Goal: Task Accomplishment & Management: Use online tool/utility

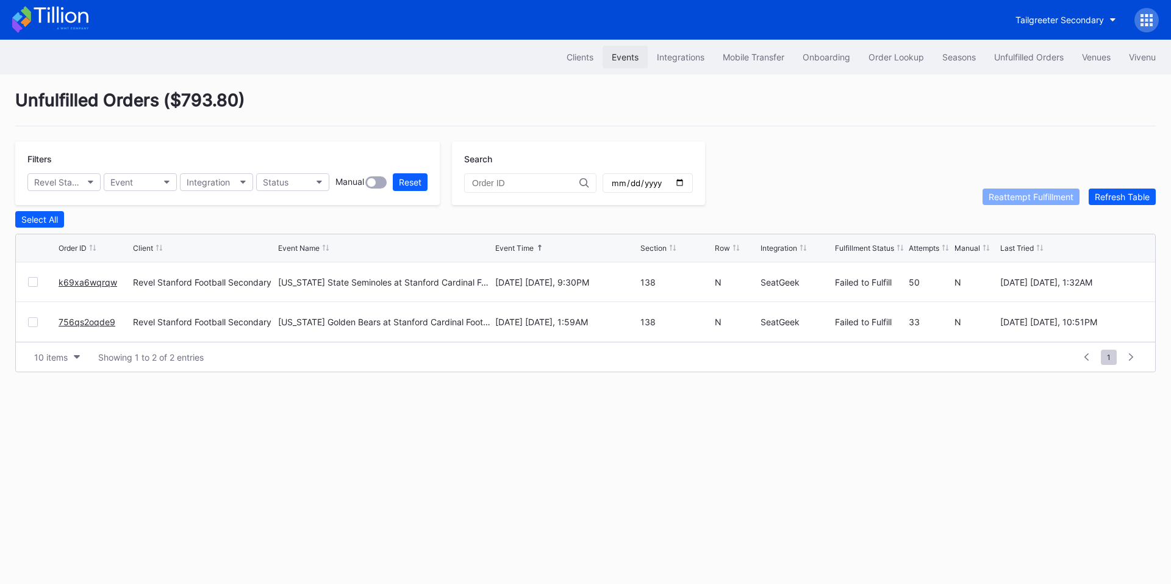
drag, startPoint x: 0, startPoint y: 0, endPoint x: 627, endPoint y: 54, distance: 629.8
click at [627, 54] on div "Events" at bounding box center [625, 57] width 27 height 10
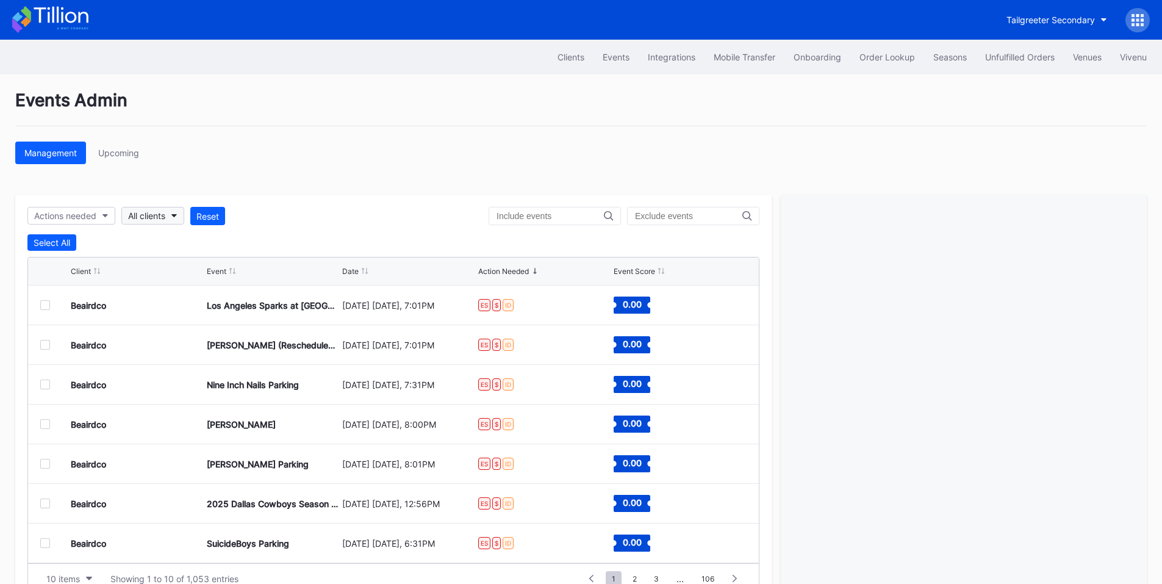
click at [146, 212] on div "All clients" at bounding box center [146, 215] width 37 height 10
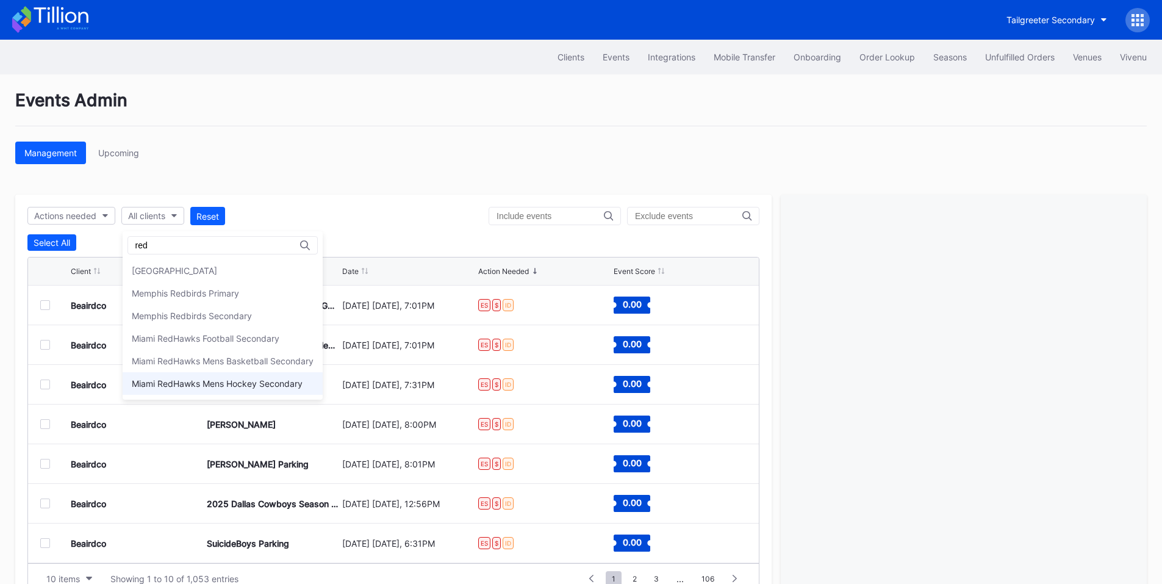
type input "red"
click at [221, 384] on div "Miami RedHawks Mens Hockey Secondary" at bounding box center [217, 383] width 171 height 10
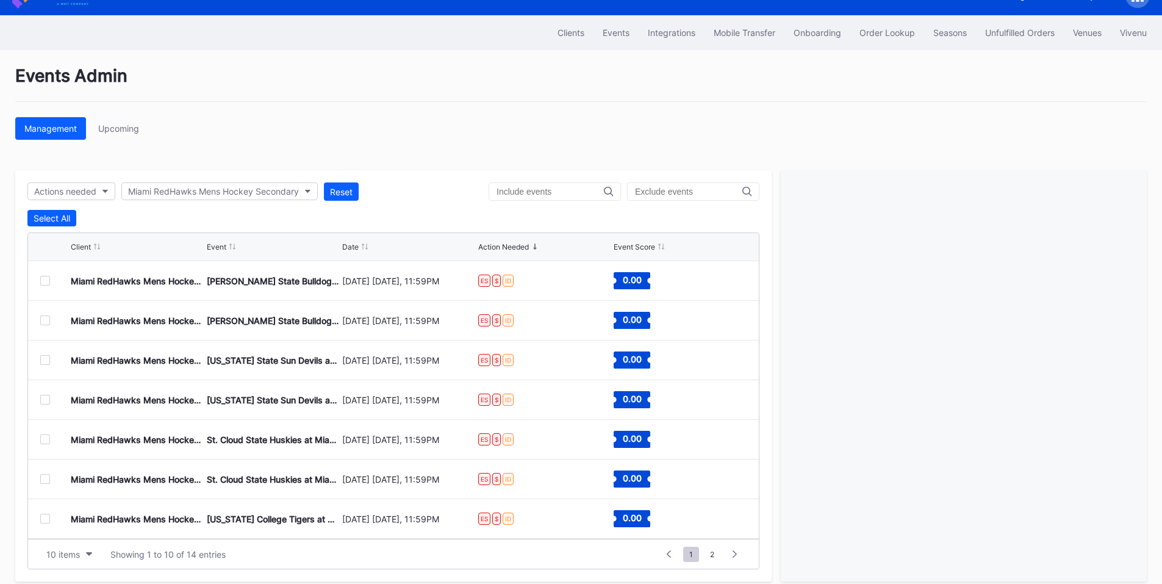
scroll to position [37, 0]
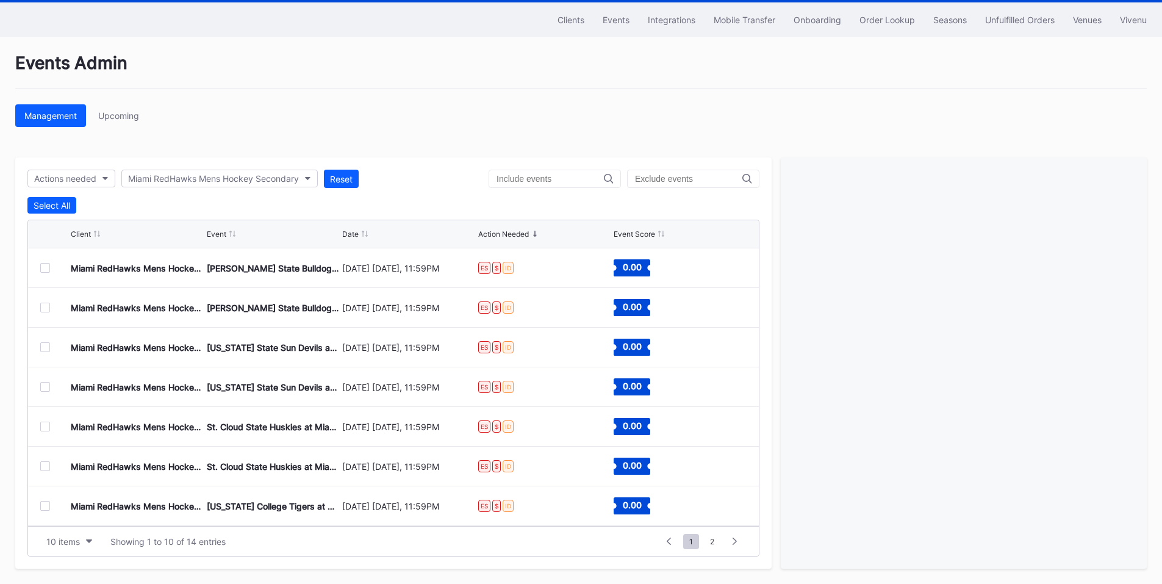
drag, startPoint x: 46, startPoint y: 268, endPoint x: 74, endPoint y: 266, distance: 28.7
click at [46, 268] on div at bounding box center [45, 268] width 10 height 10
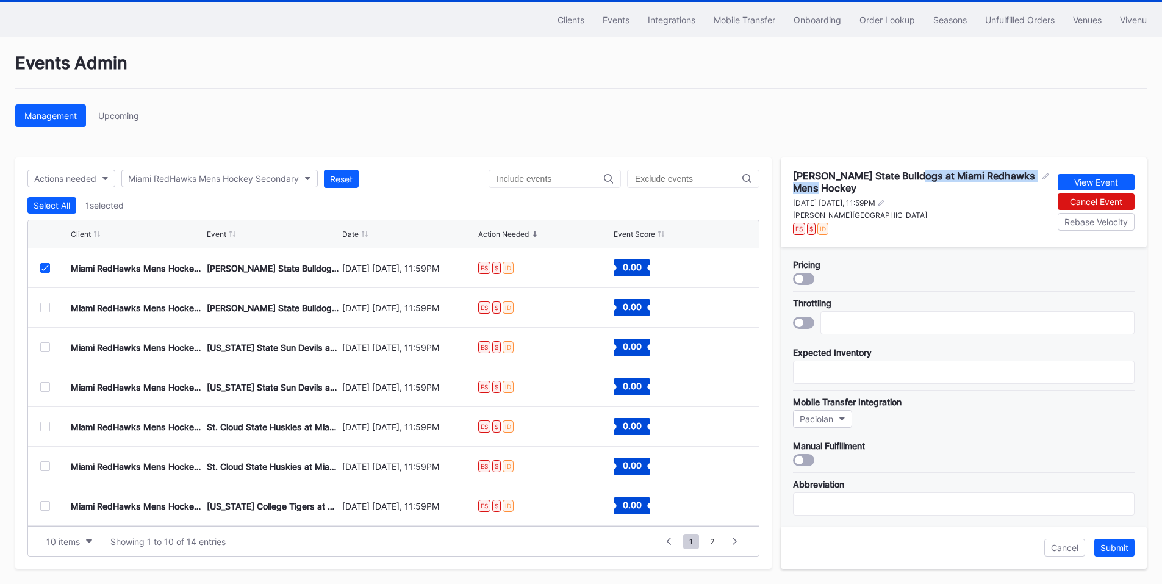
drag, startPoint x: 904, startPoint y: 174, endPoint x: 994, endPoint y: 188, distance: 91.3
click at [994, 188] on div "[PERSON_NAME] State Bulldogs at Miami Redhawks Mens Hockey" at bounding box center [916, 182] width 246 height 24
copy div "Miami Redhawks Mens Hockey"
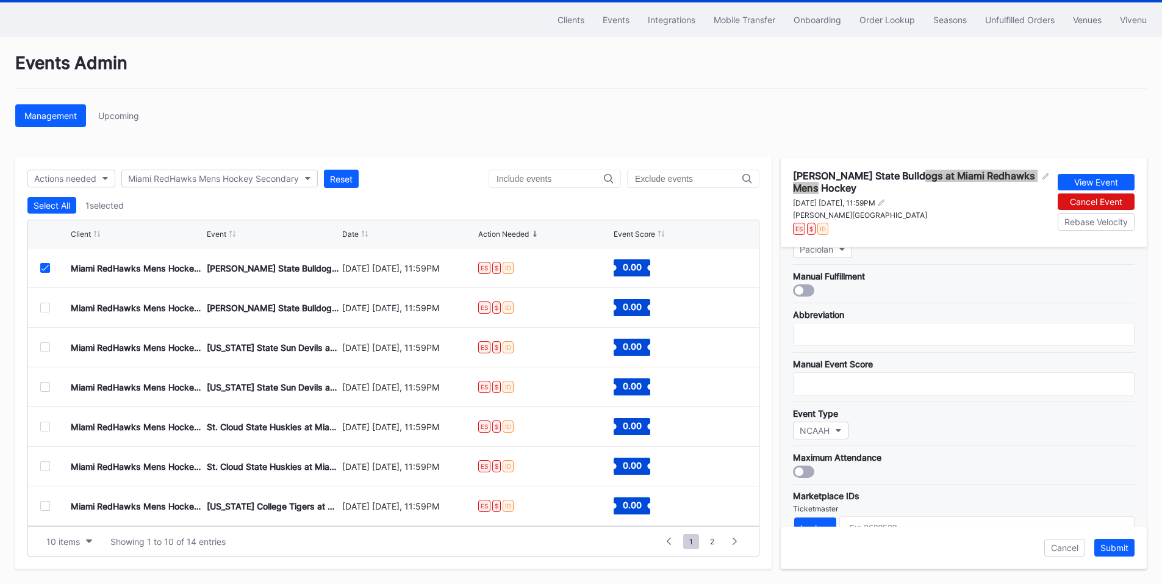
scroll to position [404, 0]
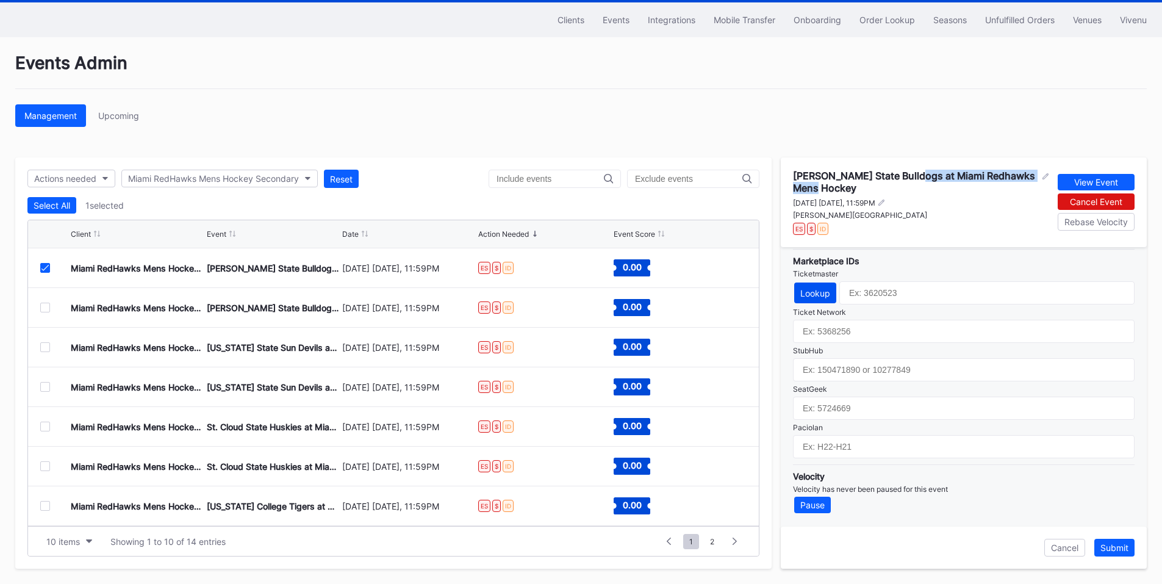
click at [828, 290] on div "Lookup" at bounding box center [815, 293] width 30 height 10
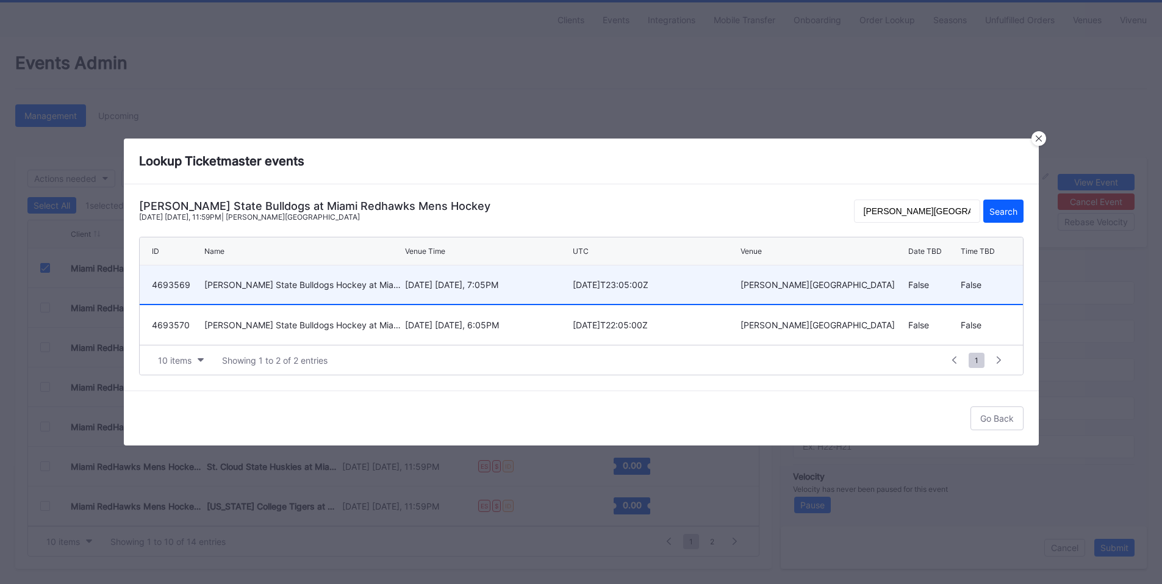
click at [498, 291] on div "October 3 Friday, 7:05PM" at bounding box center [487, 284] width 165 height 38
type input "4693569"
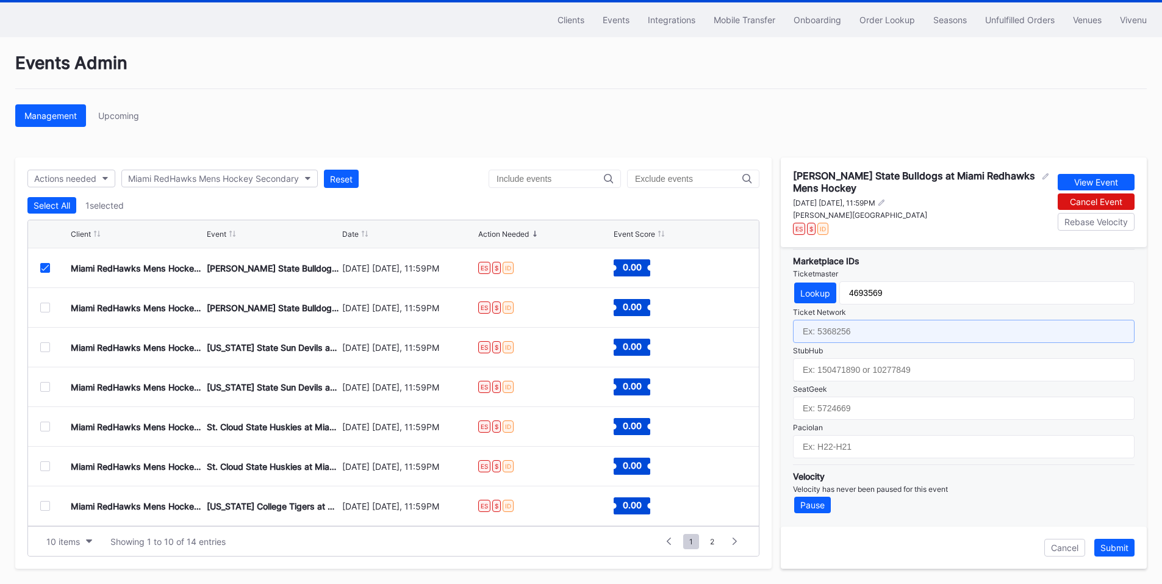
click at [871, 333] on input "text" at bounding box center [963, 331] width 341 height 23
paste input "7122014"
type input "7122014"
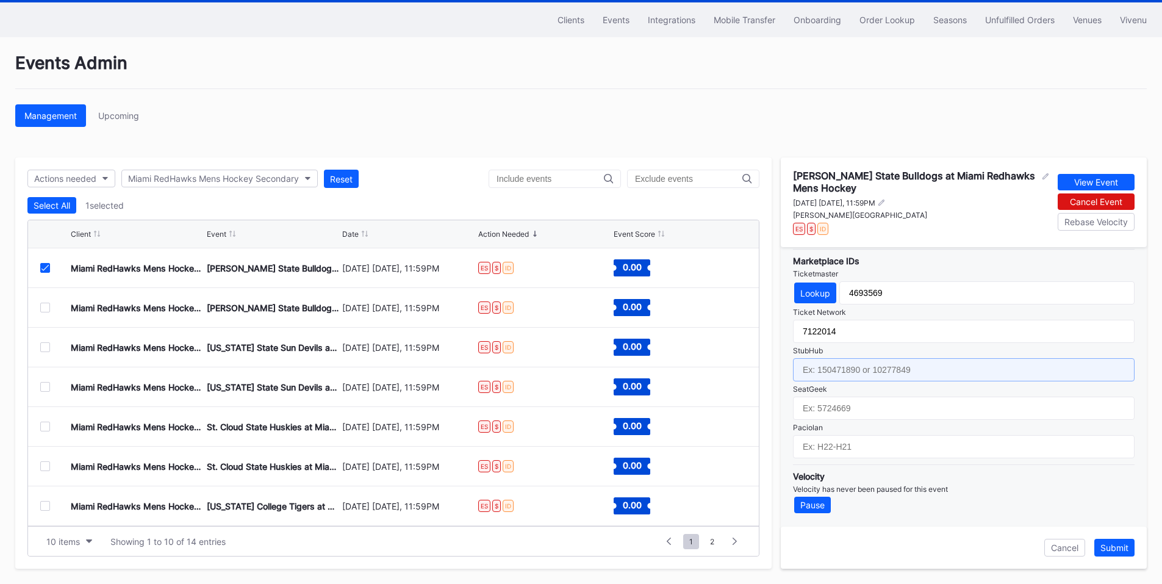
click at [857, 369] on input "text" at bounding box center [963, 369] width 341 height 23
paste input "158485894"
type input "158485894"
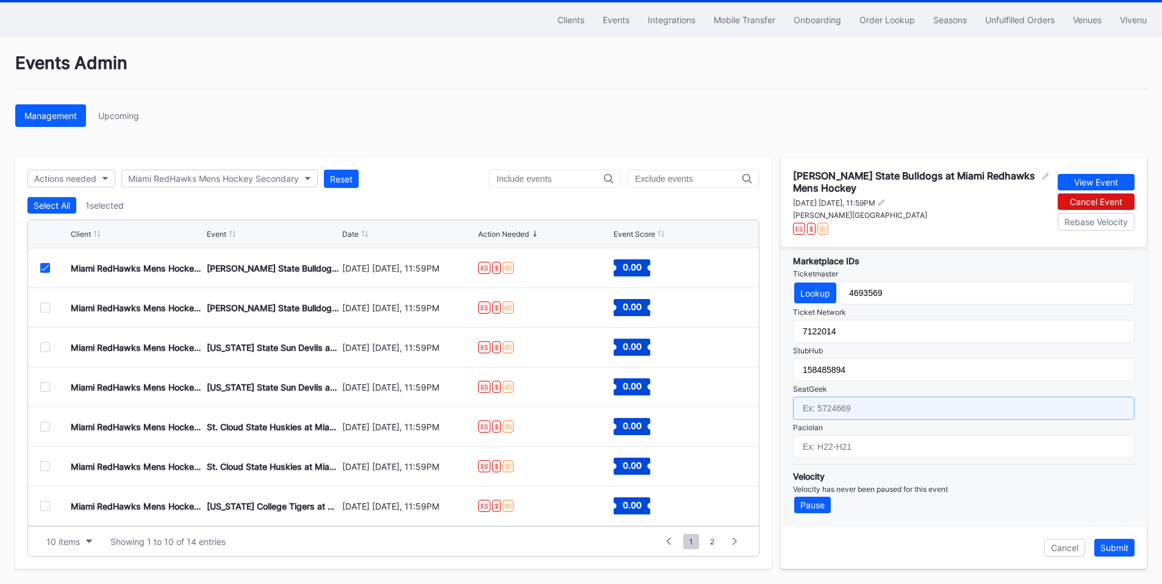
click at [850, 414] on input "text" at bounding box center [963, 407] width 341 height 23
paste input "17658516"
type input "17658516"
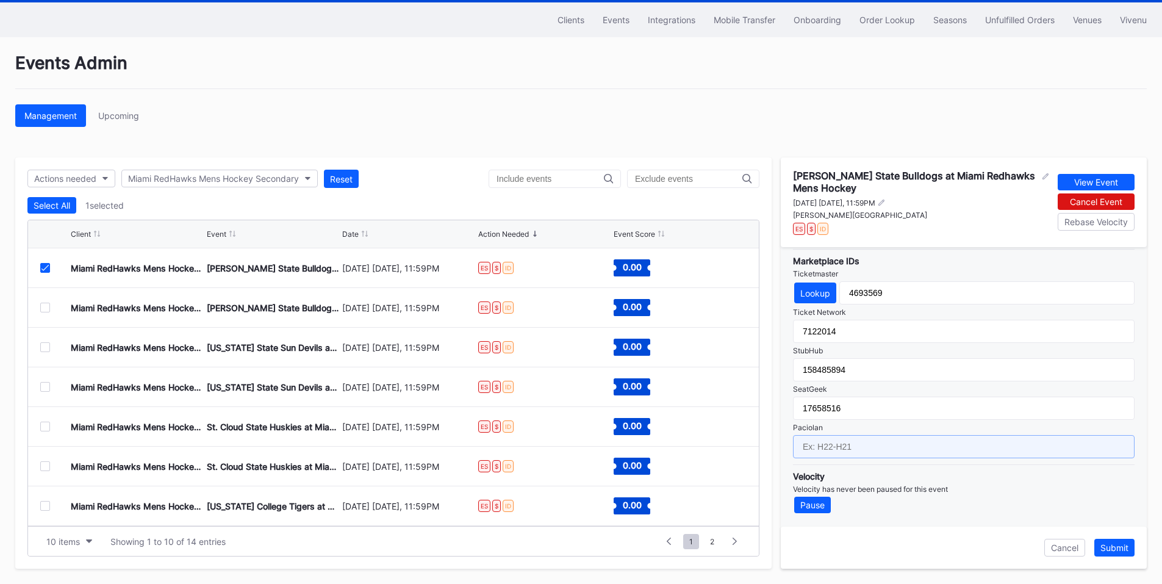
click at [873, 450] on input "text" at bounding box center [963, 446] width 341 height 23
paste input "IH26-IH01"
type input "IH26-IH01"
click at [1122, 549] on div "Submit" at bounding box center [1114, 547] width 28 height 10
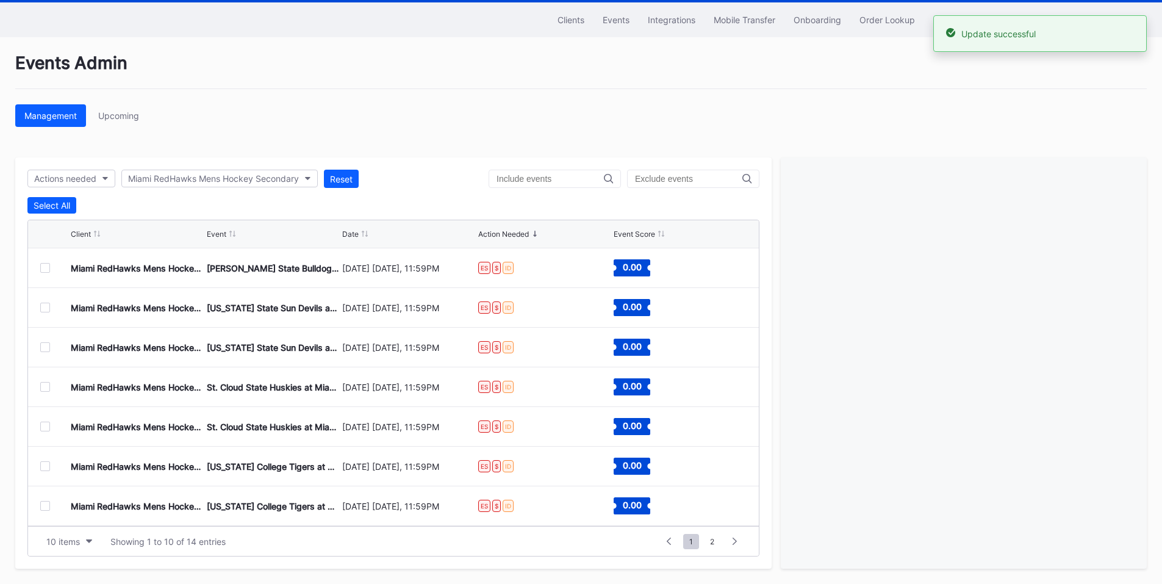
click at [41, 266] on div at bounding box center [45, 268] width 10 height 10
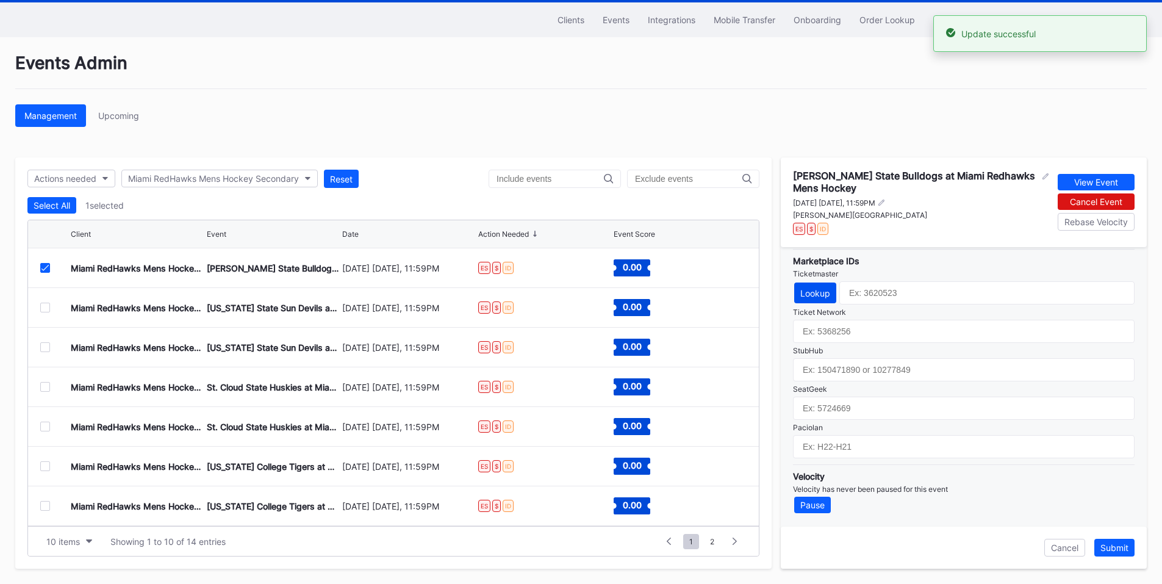
click at [815, 293] on div "Lookup" at bounding box center [815, 293] width 30 height 10
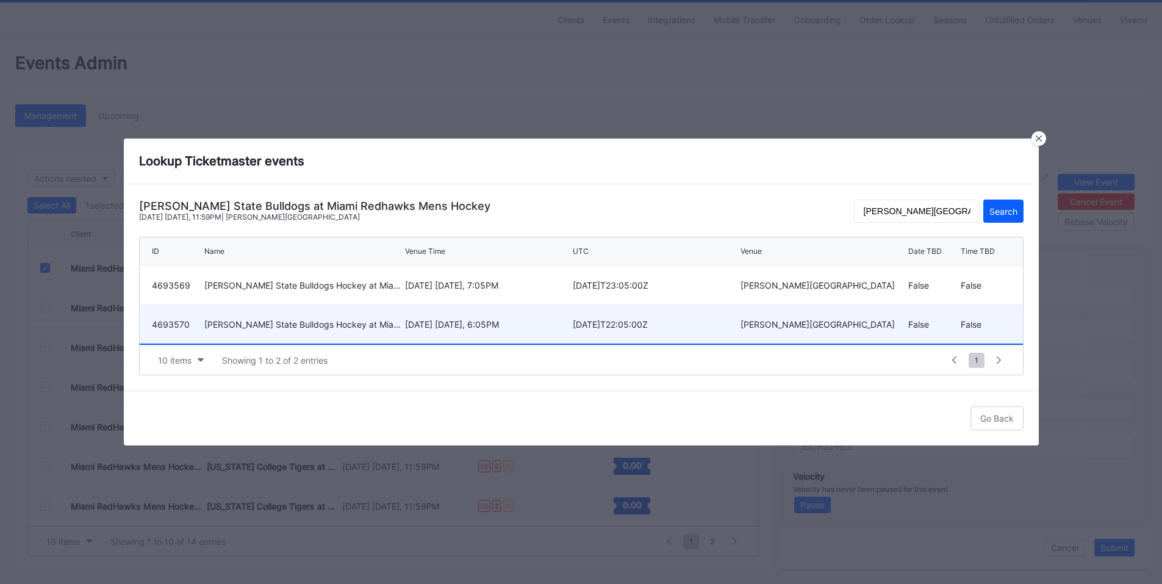
click at [529, 324] on div "October 4 Saturday, 6:05PM" at bounding box center [487, 324] width 165 height 10
type input "4693570"
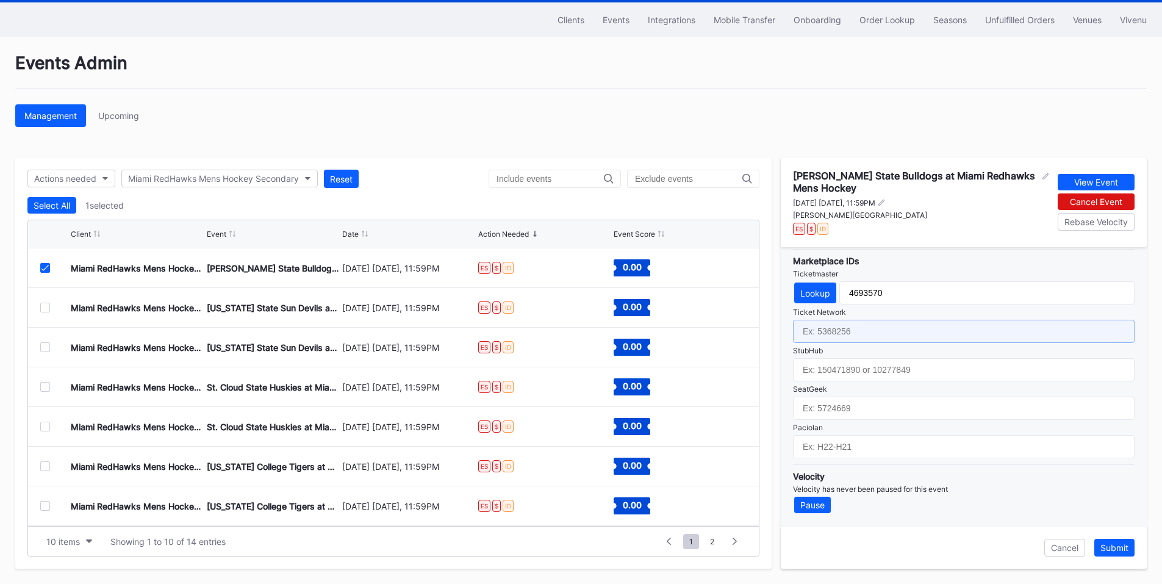
click at [890, 326] on input "text" at bounding box center [963, 331] width 341 height 23
paste input "7122015"
type input "7122015"
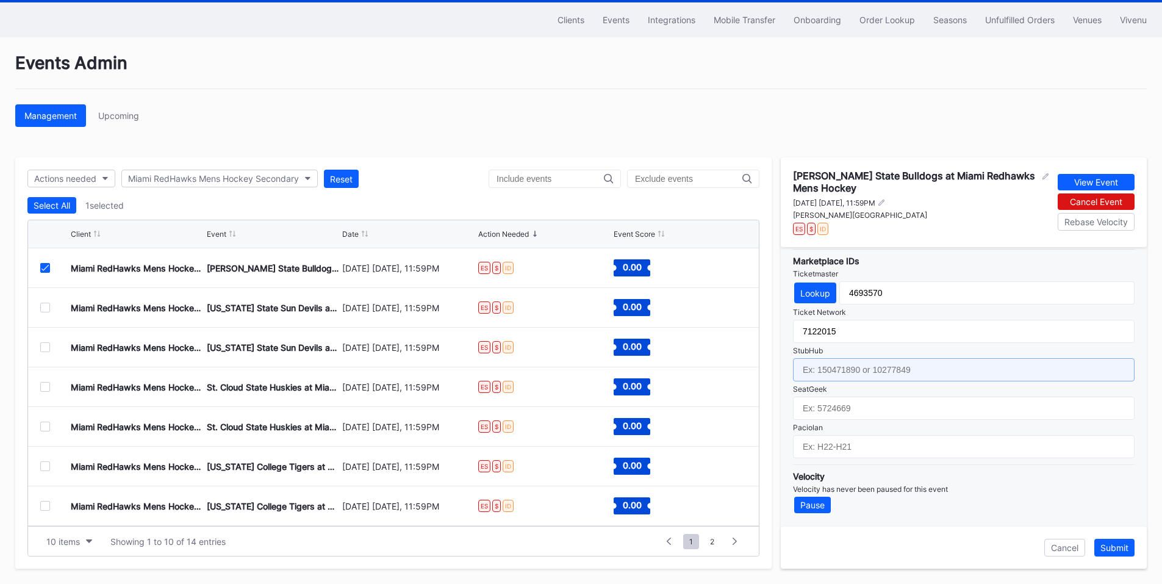
click at [901, 373] on input "text" at bounding box center [963, 369] width 341 height 23
paste input "158485939"
type input "158485939"
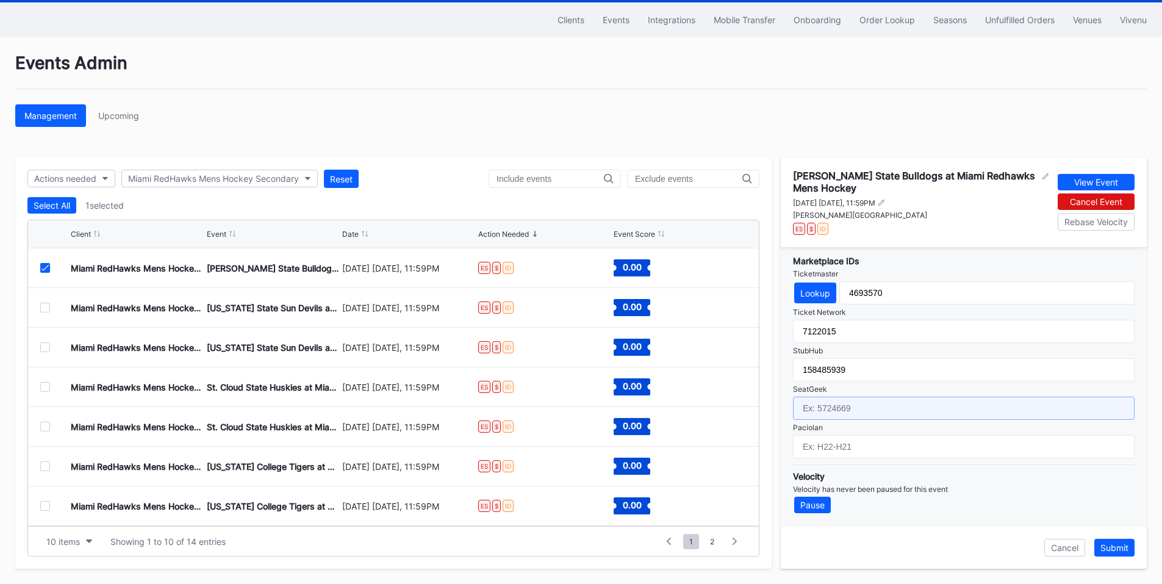
click at [861, 409] on input "text" at bounding box center [963, 407] width 341 height 23
paste input "17658517"
type input "17658517"
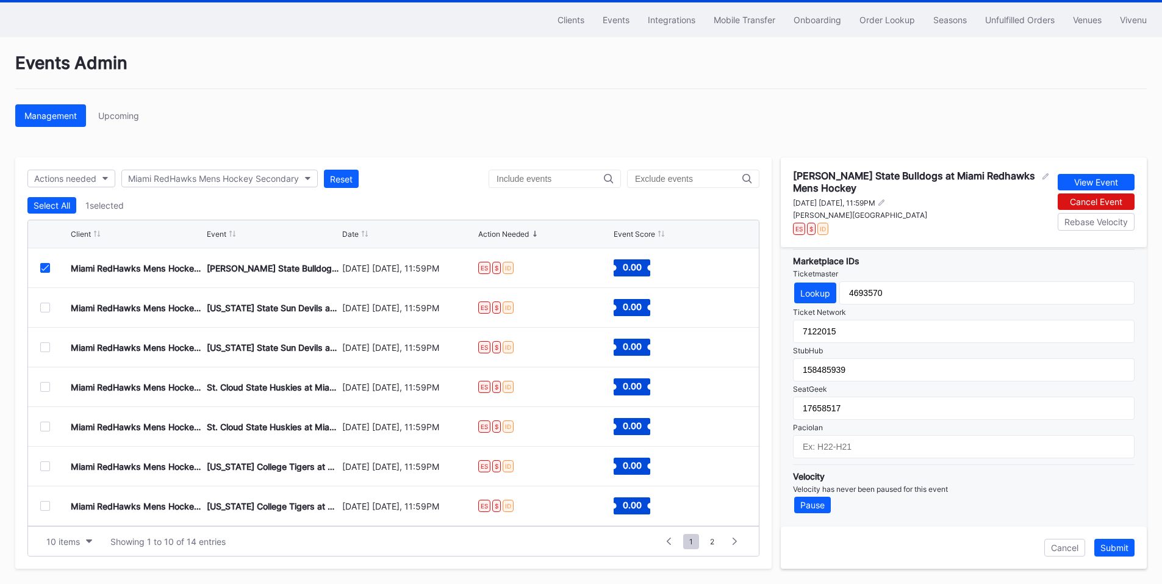
click at [1129, 546] on button "Submit" at bounding box center [1114, 547] width 40 height 18
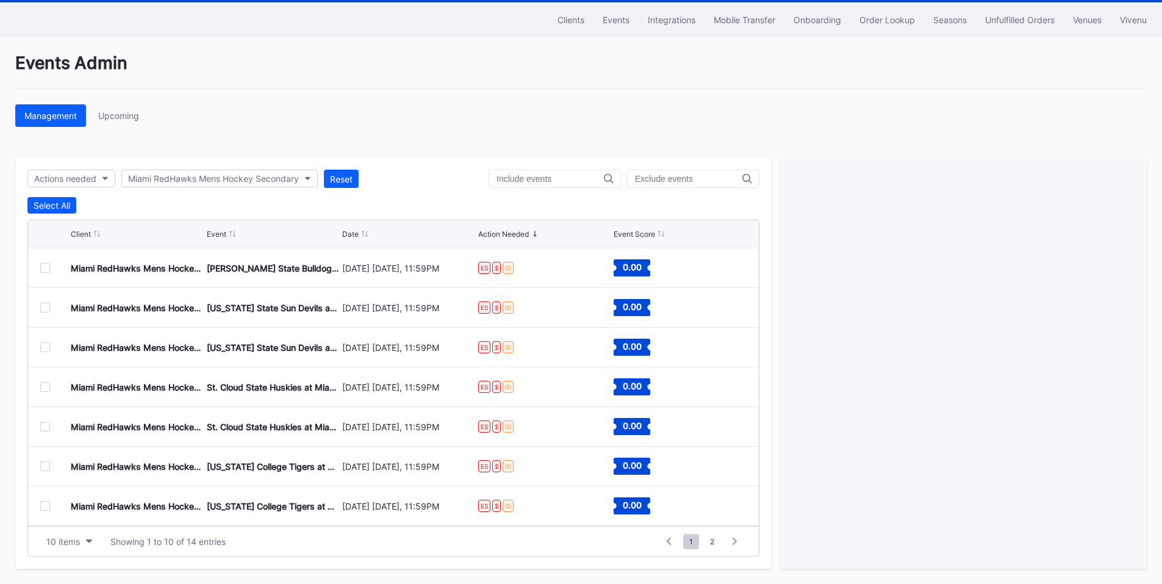
click at [46, 270] on div at bounding box center [45, 268] width 10 height 10
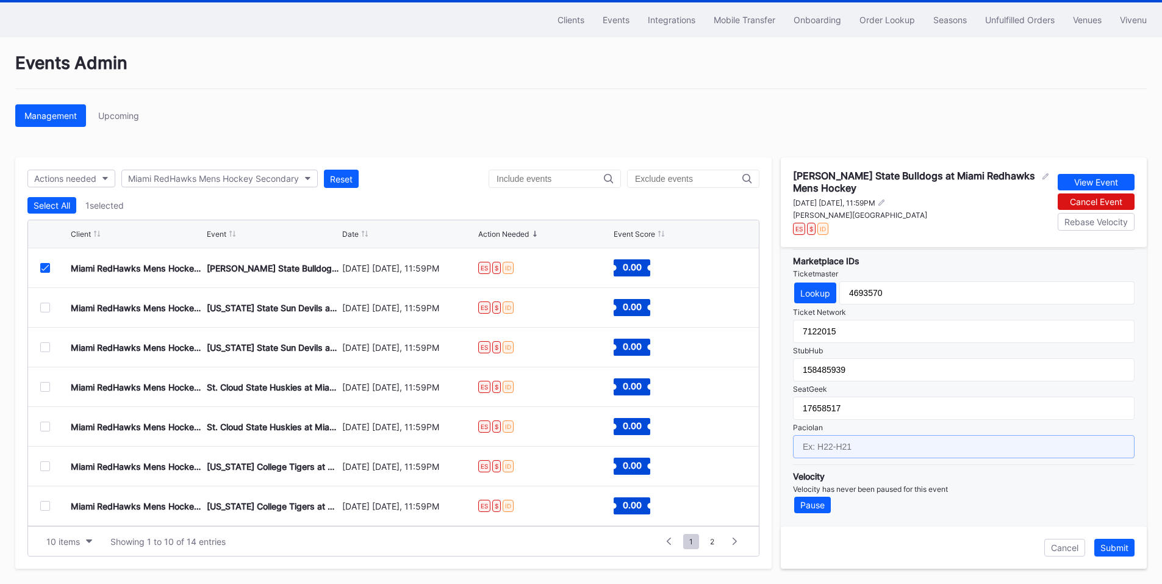
click at [891, 451] on input "text" at bounding box center [963, 446] width 341 height 23
paste input "IH26-IH01"
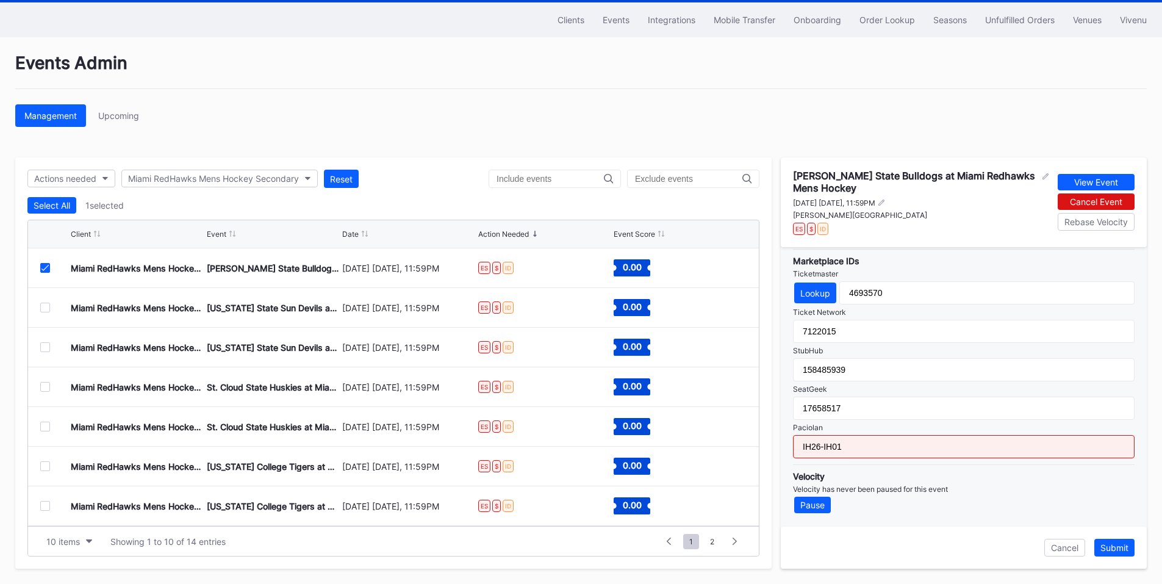
click at [863, 448] on input "IH26-IH01" at bounding box center [963, 446] width 341 height 23
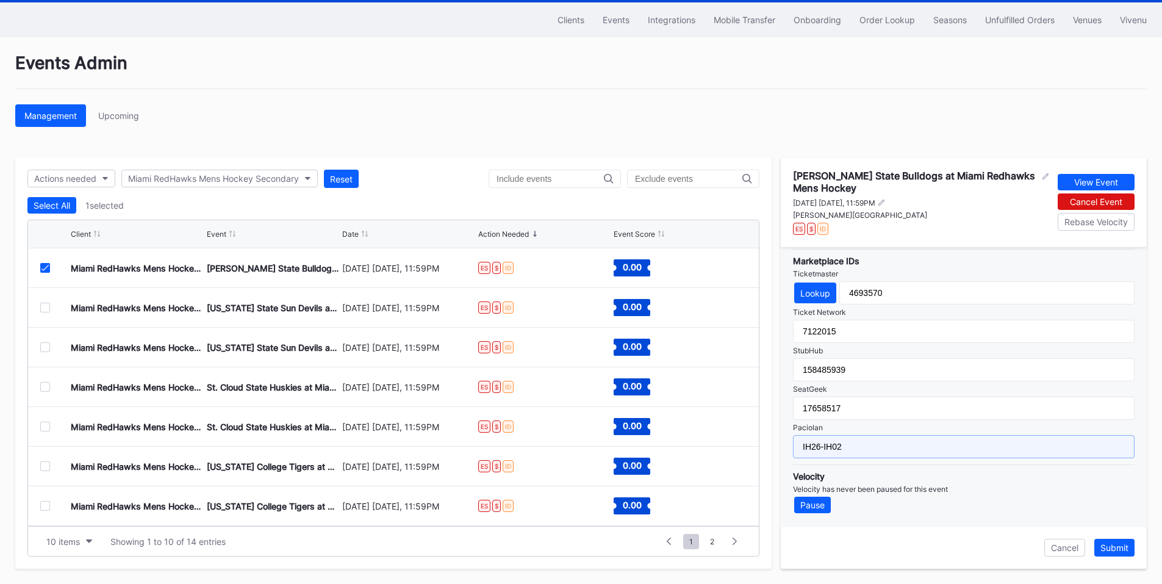
type input "IH26-IH02"
click at [1107, 543] on div "Submit" at bounding box center [1114, 547] width 28 height 10
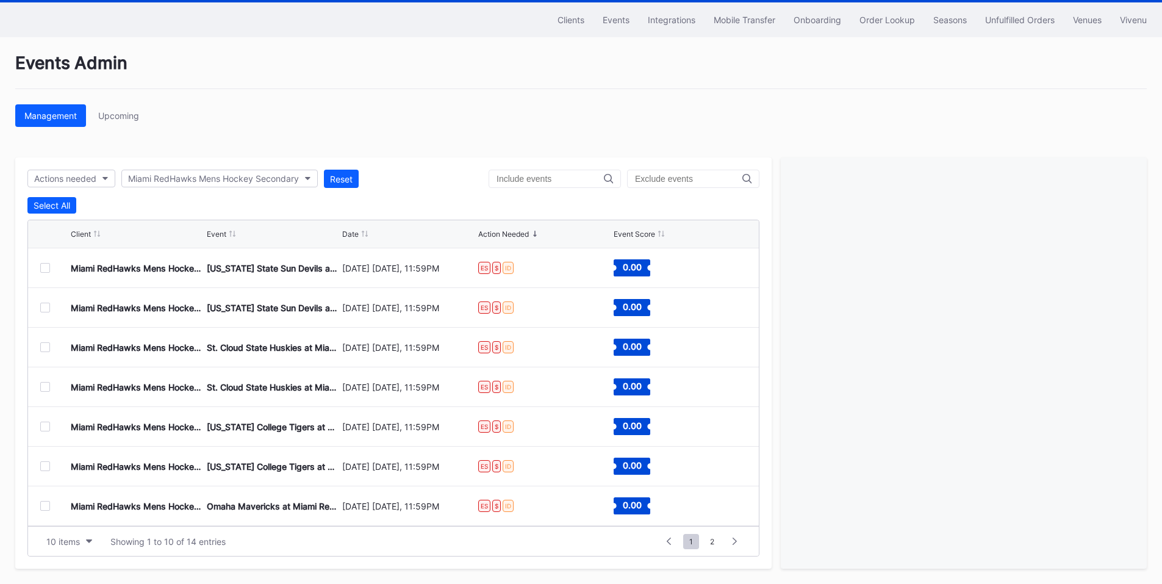
click at [41, 270] on div at bounding box center [45, 268] width 10 height 10
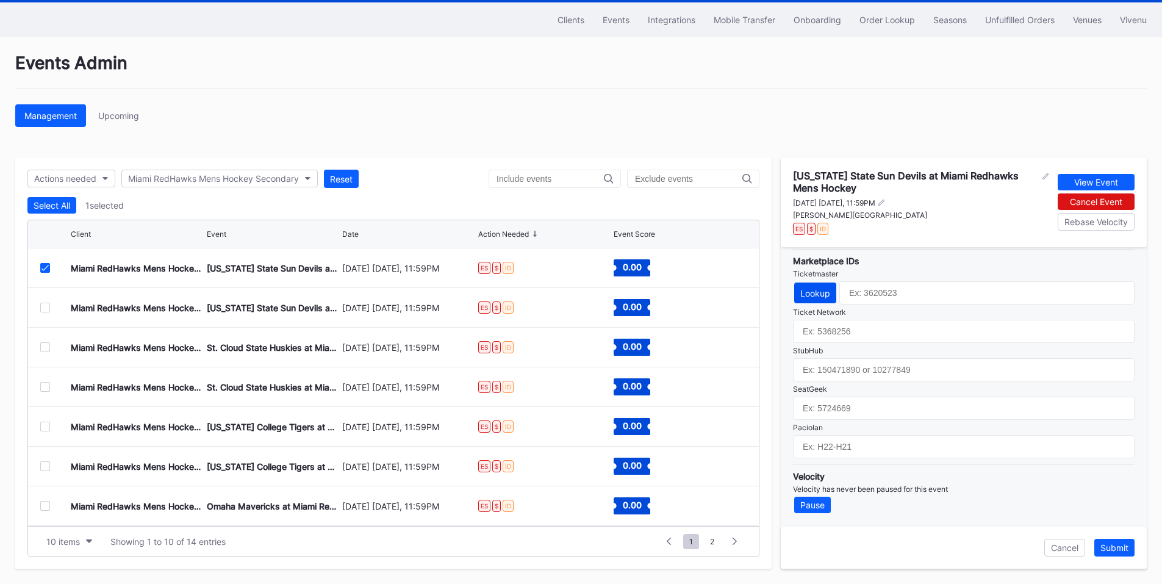
click at [827, 289] on div "Lookup" at bounding box center [815, 293] width 30 height 10
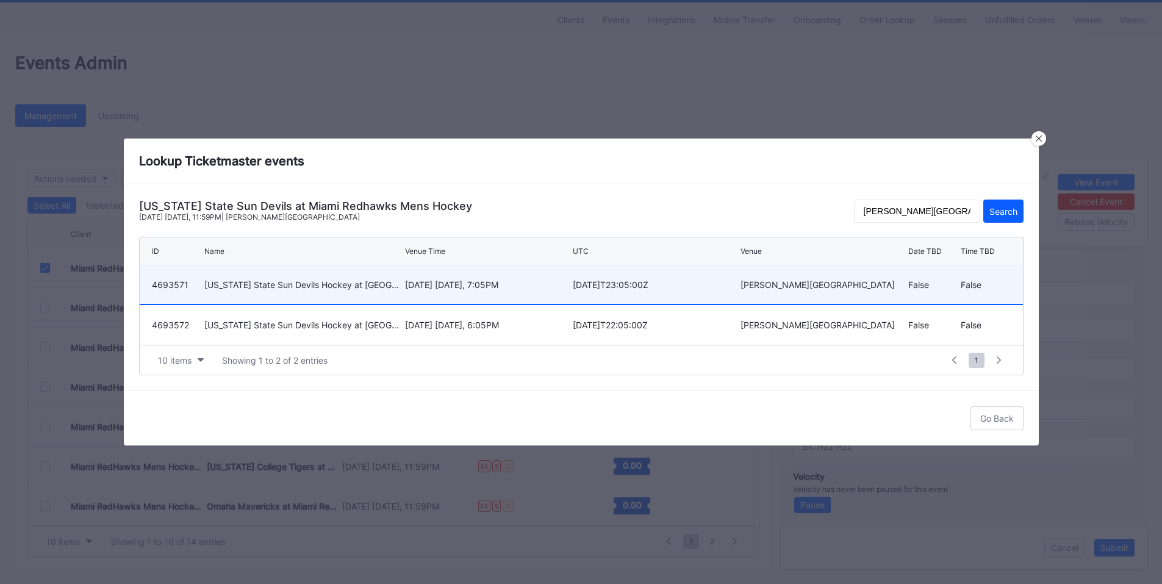
click at [257, 282] on div "Arizona State Sun Devils Hockey at Miami of Ohio Redhawks Hockey" at bounding box center [303, 284] width 198 height 10
type input "4693571"
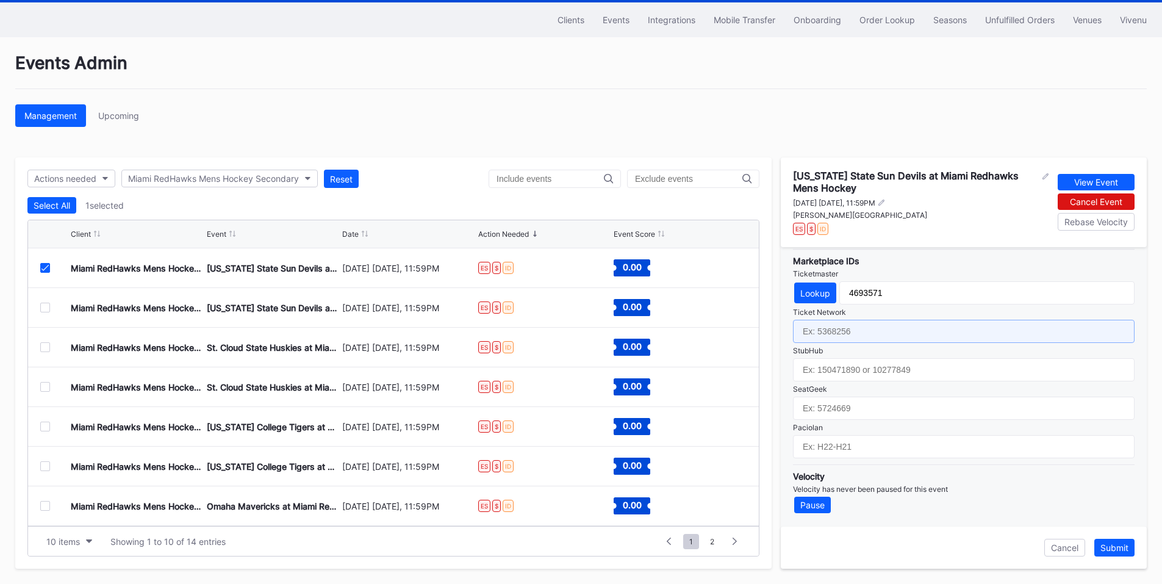
click at [874, 331] on input "text" at bounding box center [963, 331] width 341 height 23
paste input "7122016"
type input "7122016"
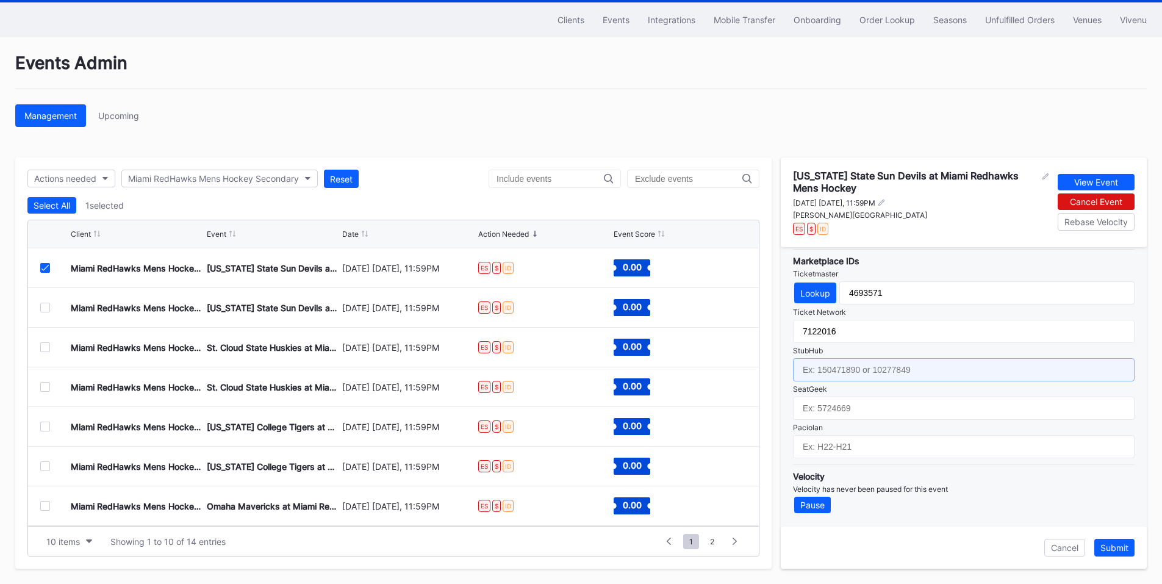
click at [846, 372] on input "text" at bounding box center [963, 369] width 341 height 23
paste input "158495797"
type input "158495797"
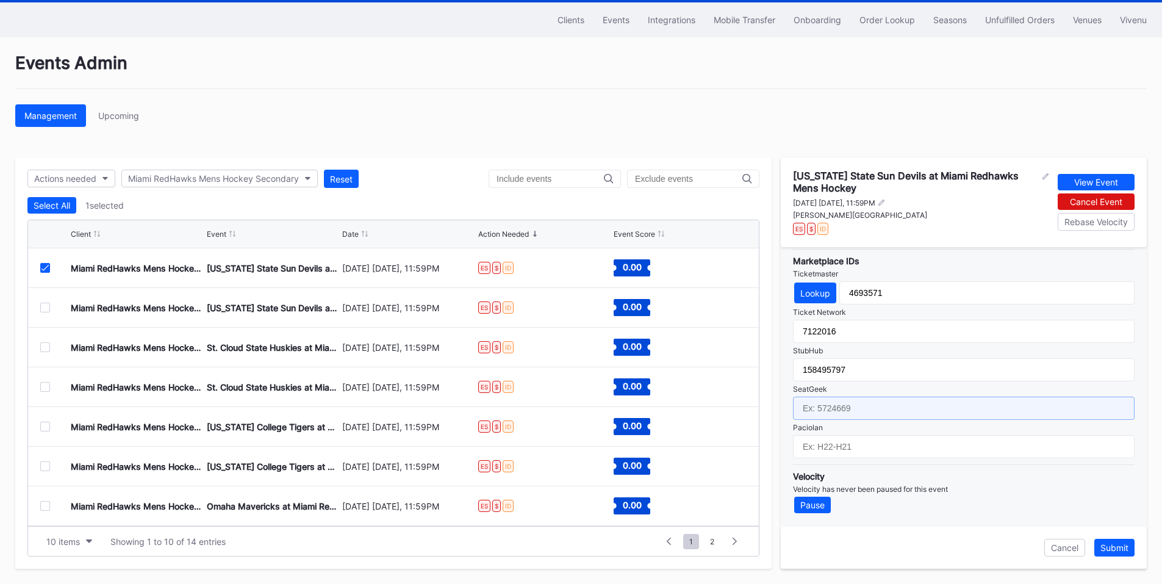
click at [838, 410] on input "text" at bounding box center [963, 407] width 341 height 23
paste input "17712318"
type input "17712318"
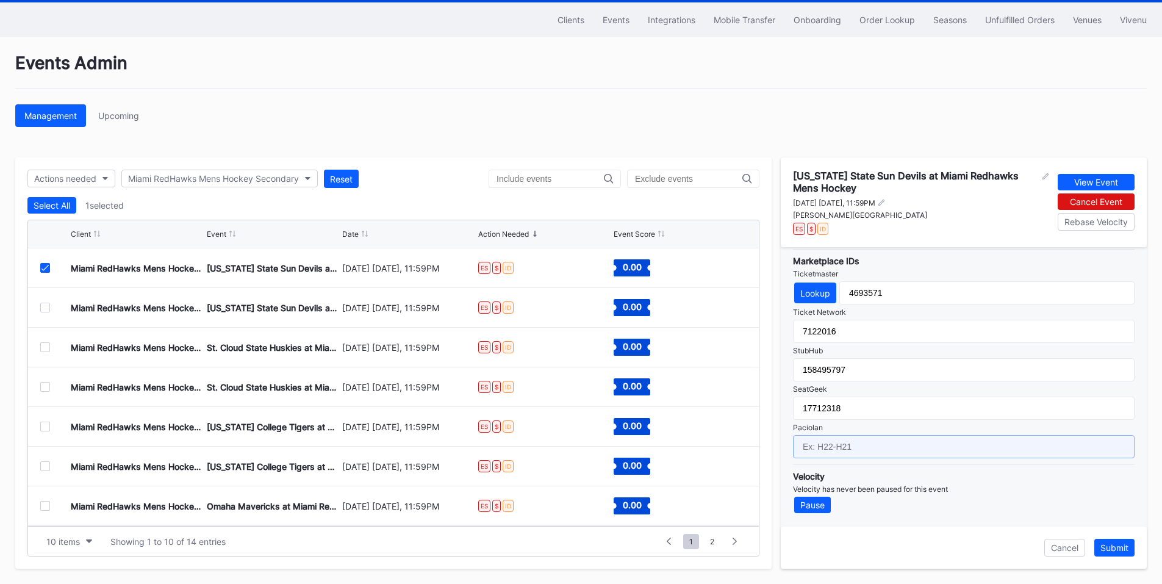
click at [852, 442] on input "text" at bounding box center [963, 446] width 341 height 23
paste input "IH26-IH01"
drag, startPoint x: 857, startPoint y: 447, endPoint x: 743, endPoint y: 442, distance: 114.1
click at [743, 442] on div "Actions needed Miami RedHawks Mens Hockey Secondary Reset Select All 1 selected…" at bounding box center [580, 362] width 1131 height 411
type input "IH26-IH03"
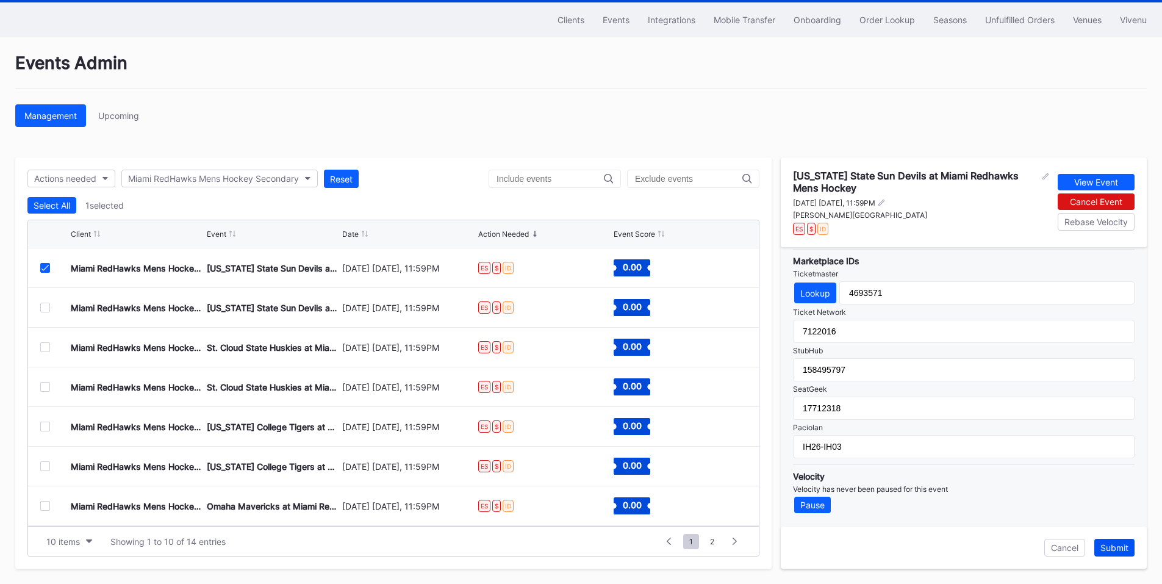
click at [1117, 543] on div "Submit" at bounding box center [1114, 547] width 28 height 10
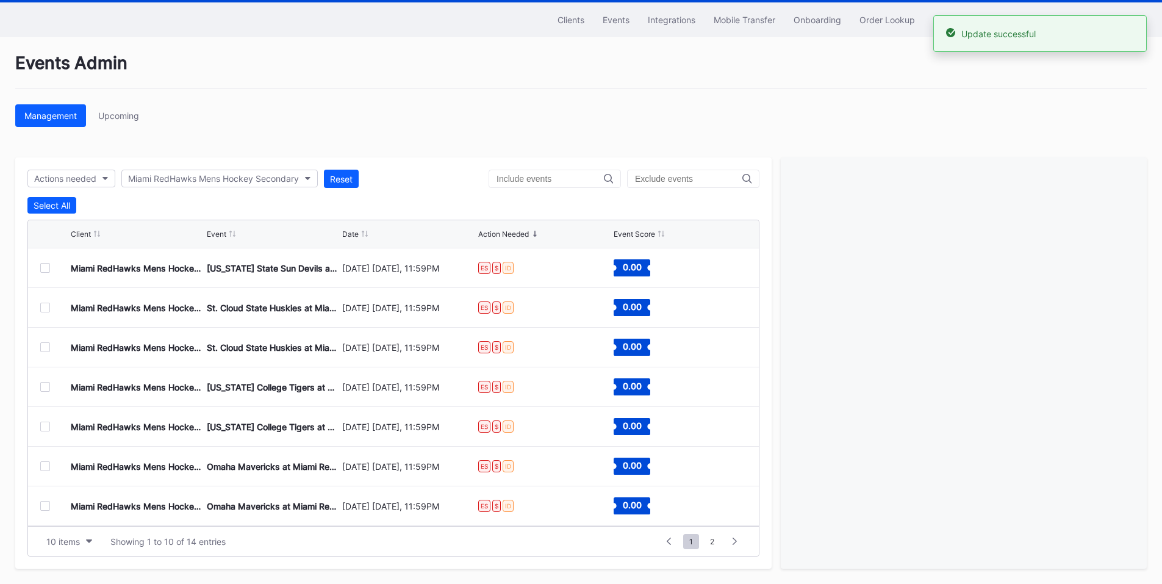
click at [46, 267] on div at bounding box center [45, 268] width 10 height 10
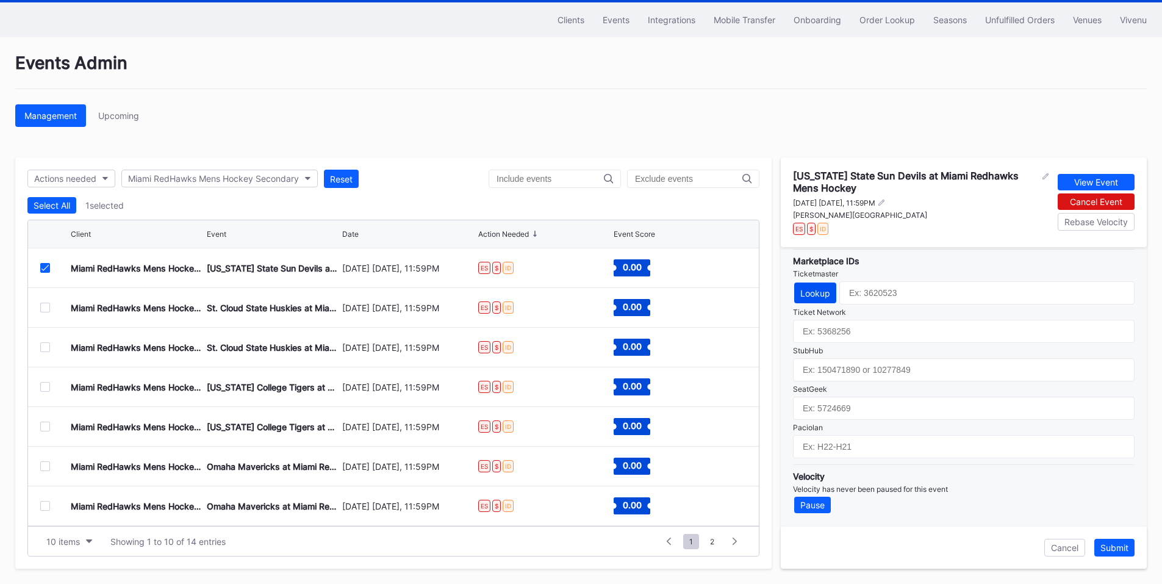
click at [817, 297] on div "Lookup" at bounding box center [815, 293] width 30 height 10
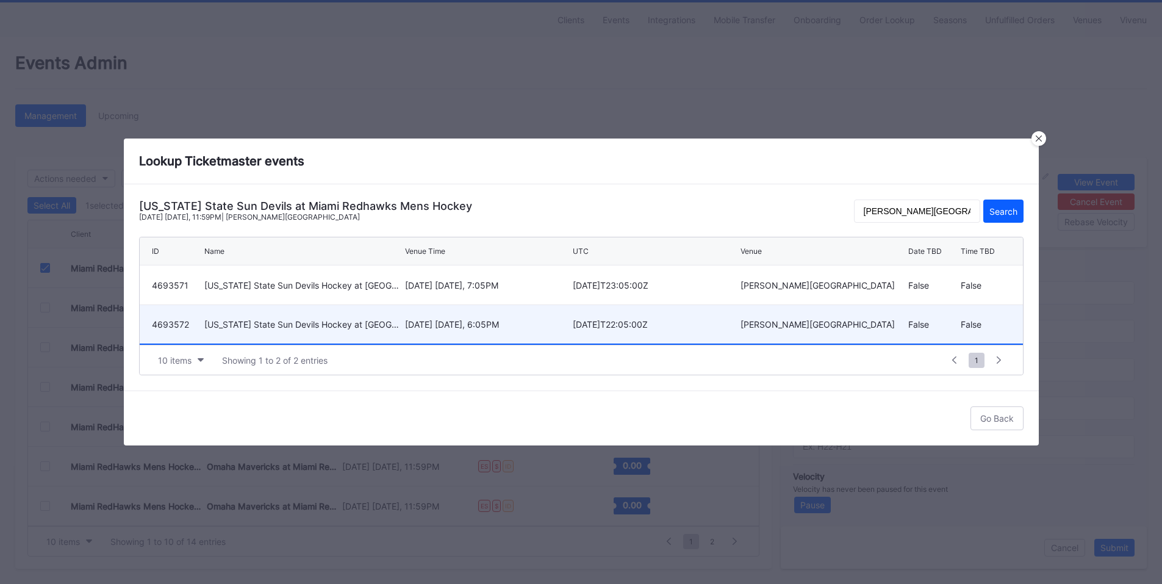
click at [473, 330] on div "November 1 Saturday, 6:05PM" at bounding box center [487, 324] width 165 height 38
type input "4693572"
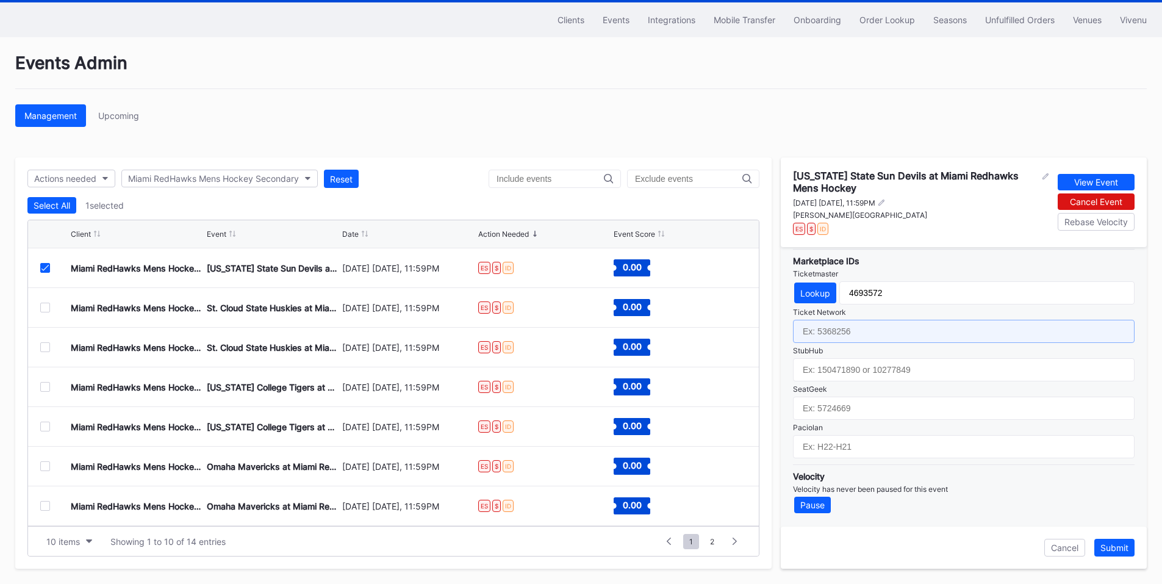
click at [866, 326] on input "text" at bounding box center [963, 331] width 341 height 23
paste input "7122017"
type input "7122017"
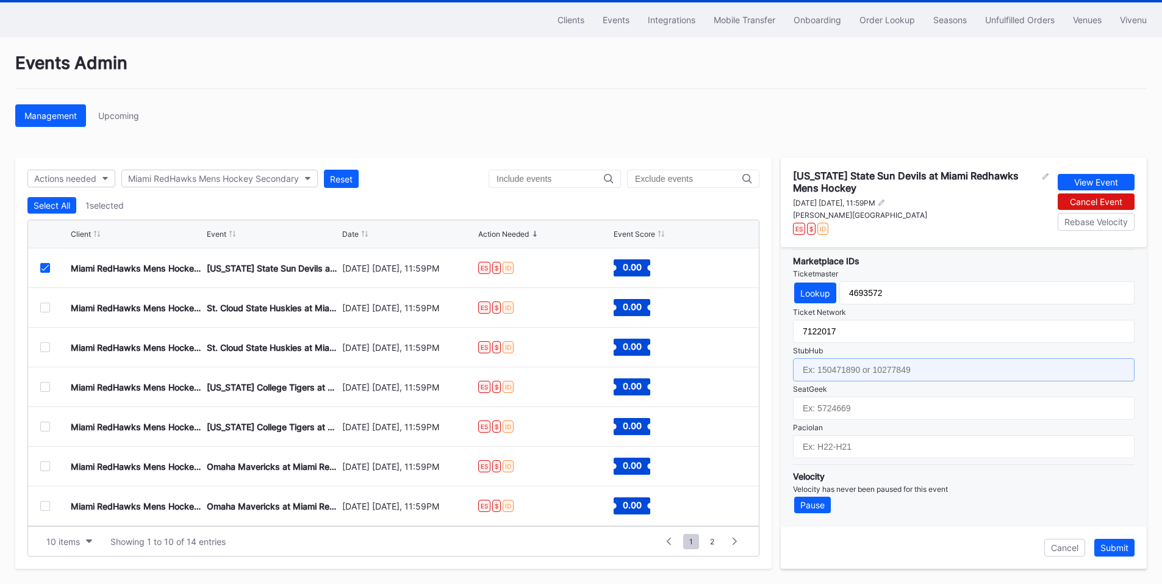
click at [866, 378] on input "text" at bounding box center [963, 369] width 341 height 23
paste input "158495763"
type input "158495763"
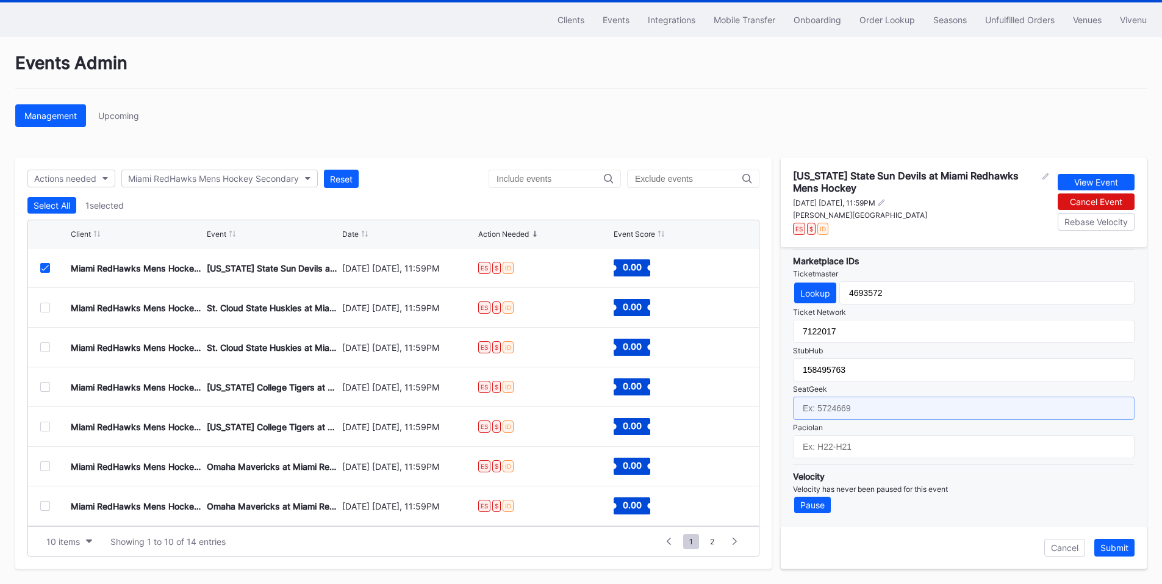
click at [832, 405] on input "text" at bounding box center [963, 407] width 341 height 23
paste input "17712320"
type input "17712320"
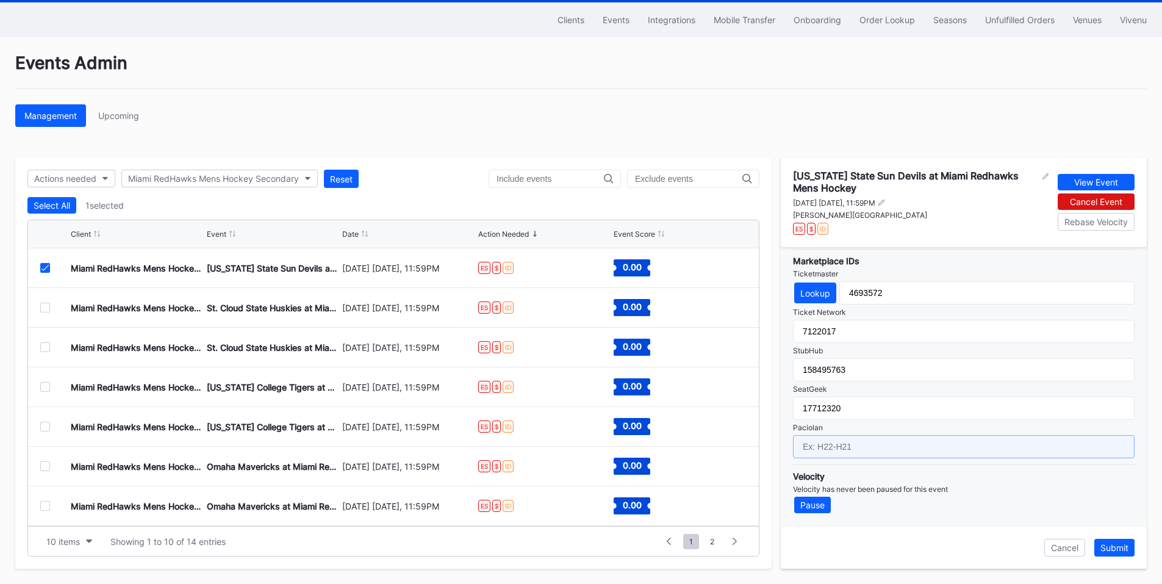
click at [843, 448] on input "text" at bounding box center [963, 446] width 341 height 23
paste input "IH26-IH03"
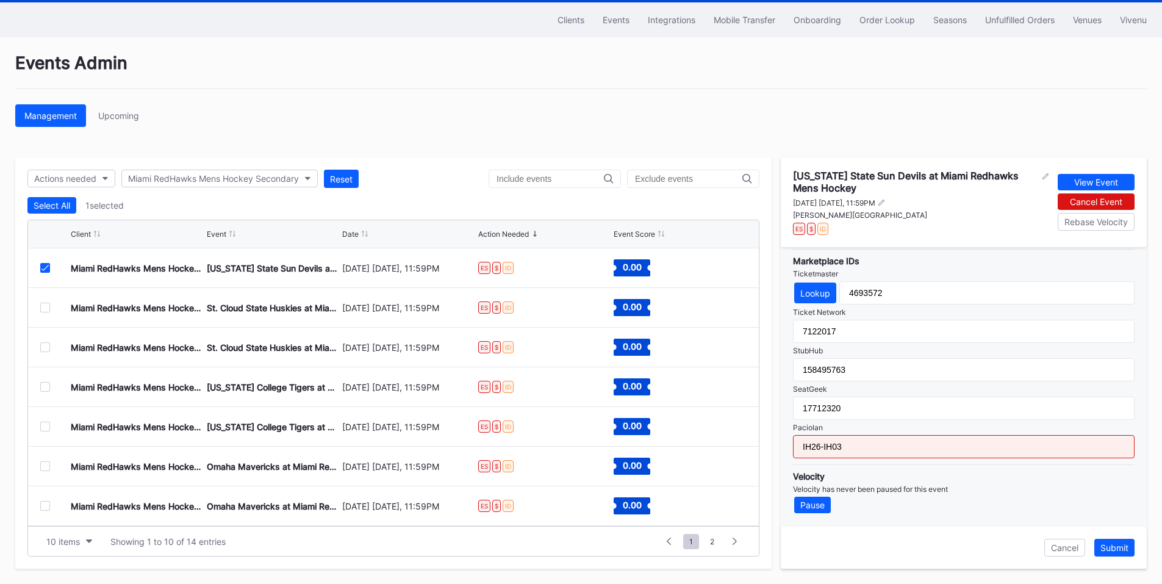
click at [870, 446] on input "IH26-IH03" at bounding box center [963, 446] width 341 height 23
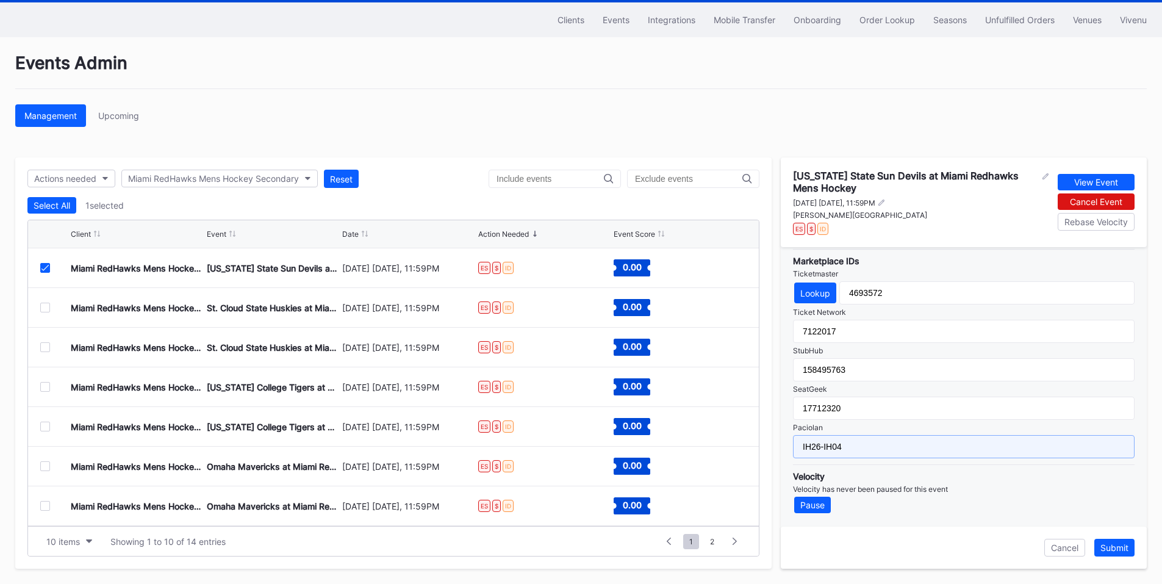
type input "IH26-IH04"
click at [1112, 551] on div "Submit" at bounding box center [1114, 547] width 28 height 10
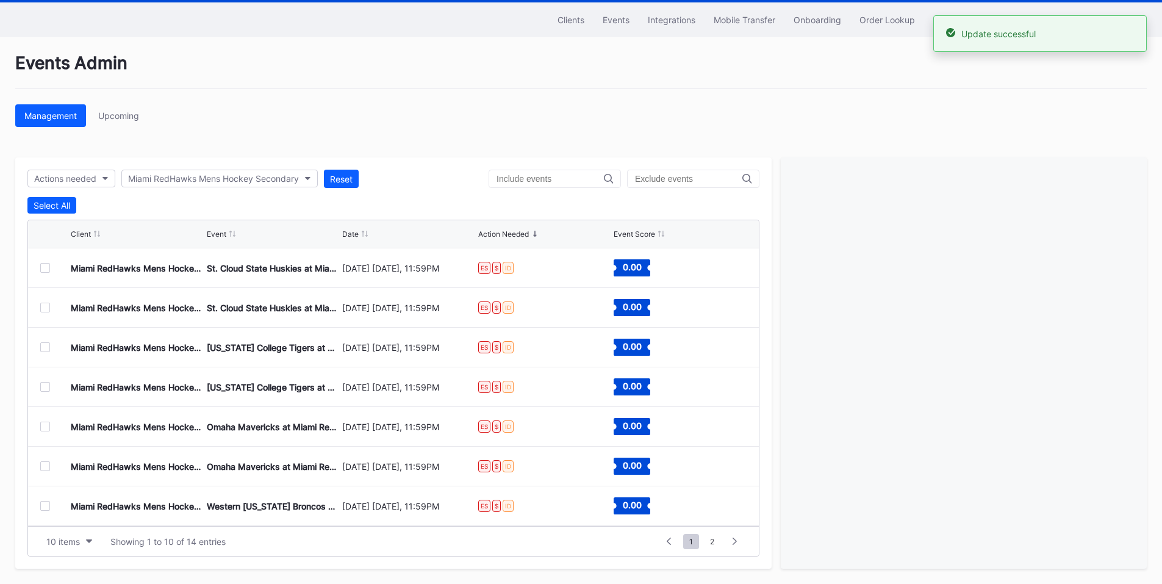
click at [44, 266] on div at bounding box center [45, 268] width 10 height 10
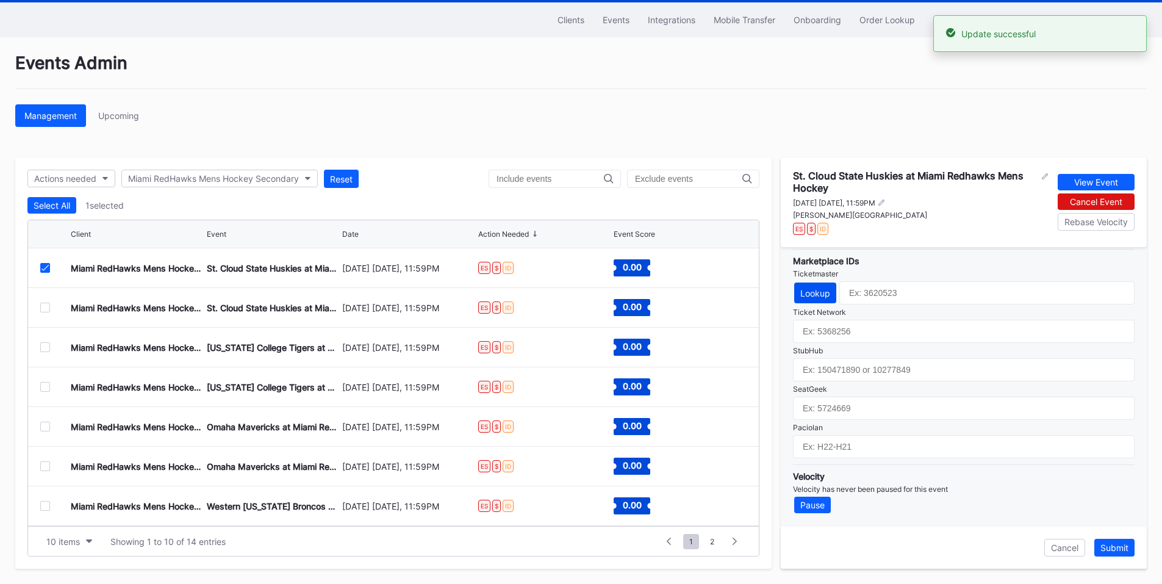
click at [819, 296] on div "Lookup" at bounding box center [815, 293] width 30 height 10
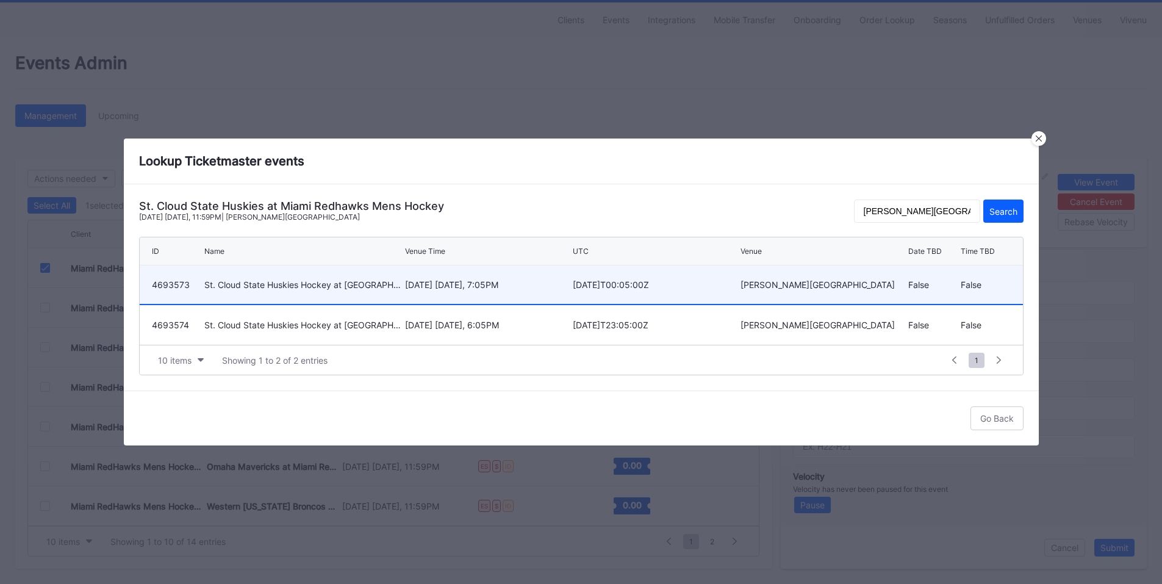
click at [537, 288] on div "November 21 Friday, 7:05PM" at bounding box center [487, 284] width 165 height 10
type input "4693573"
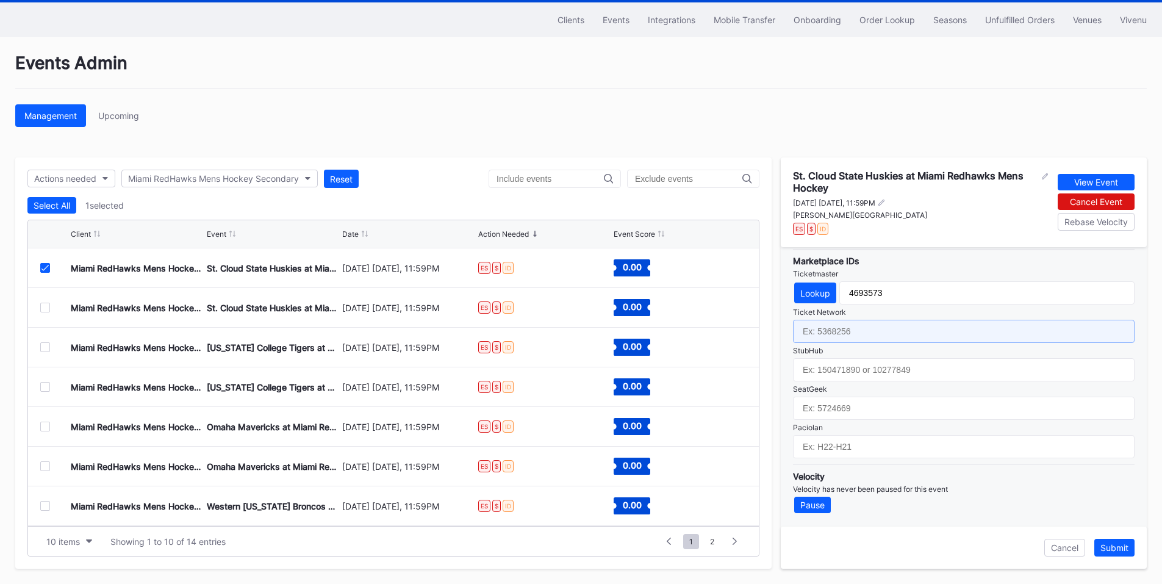
click at [855, 331] on input "text" at bounding box center [963, 331] width 341 height 23
paste input "7122019"
type input "7122019"
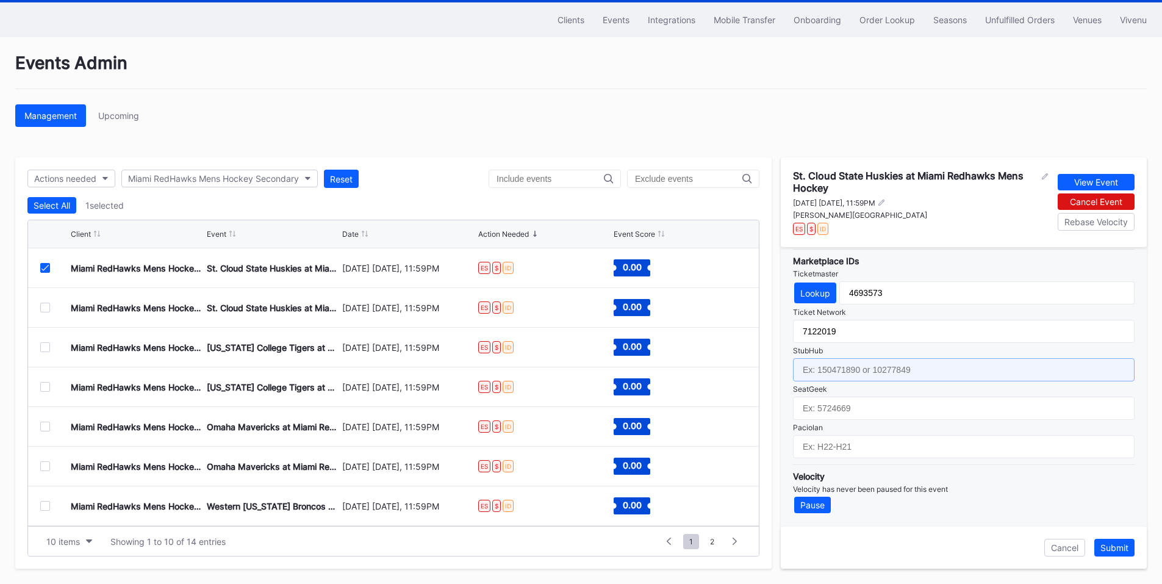
click at [851, 374] on input "text" at bounding box center [963, 369] width 341 height 23
paste input "158485824"
type input "158485824"
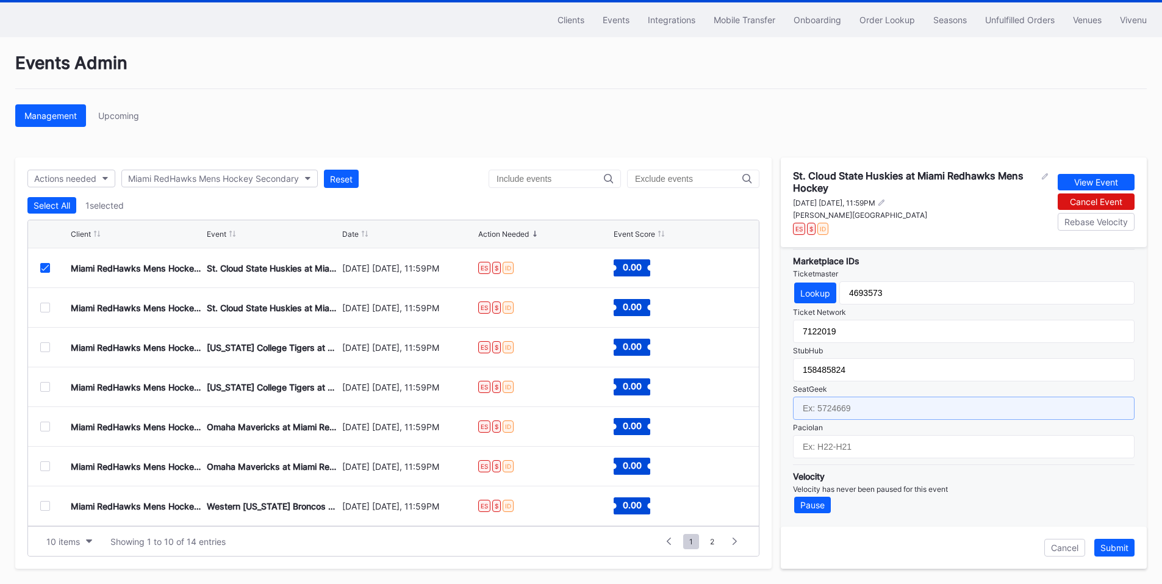
click at [830, 413] on input "text" at bounding box center [963, 407] width 341 height 23
paste input "17658520"
type input "17658520"
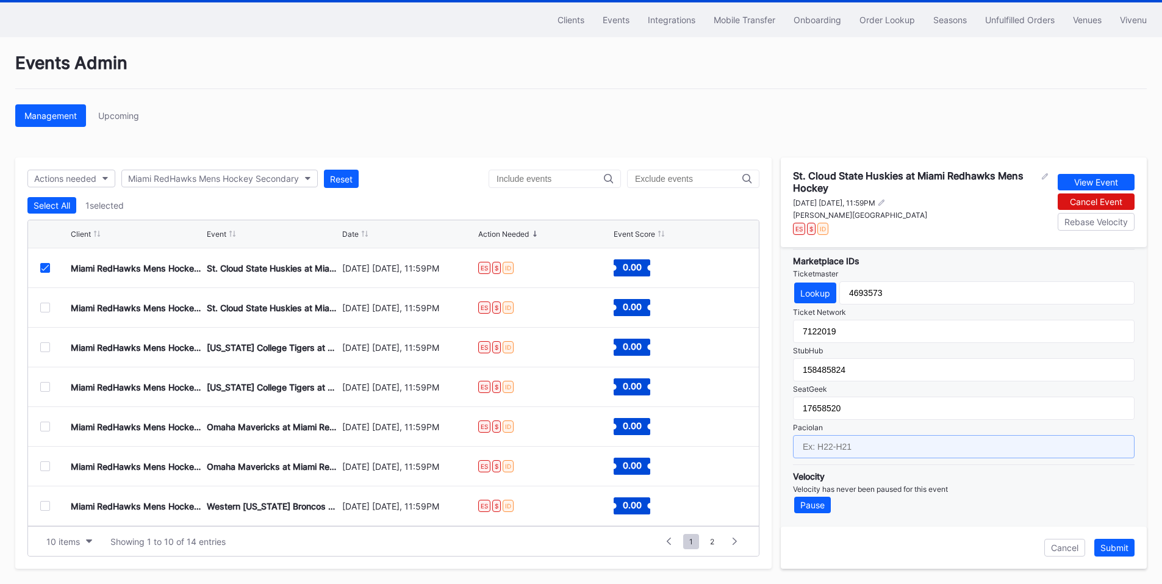
click at [865, 443] on input "text" at bounding box center [963, 446] width 341 height 23
paste input "IH26-IH03"
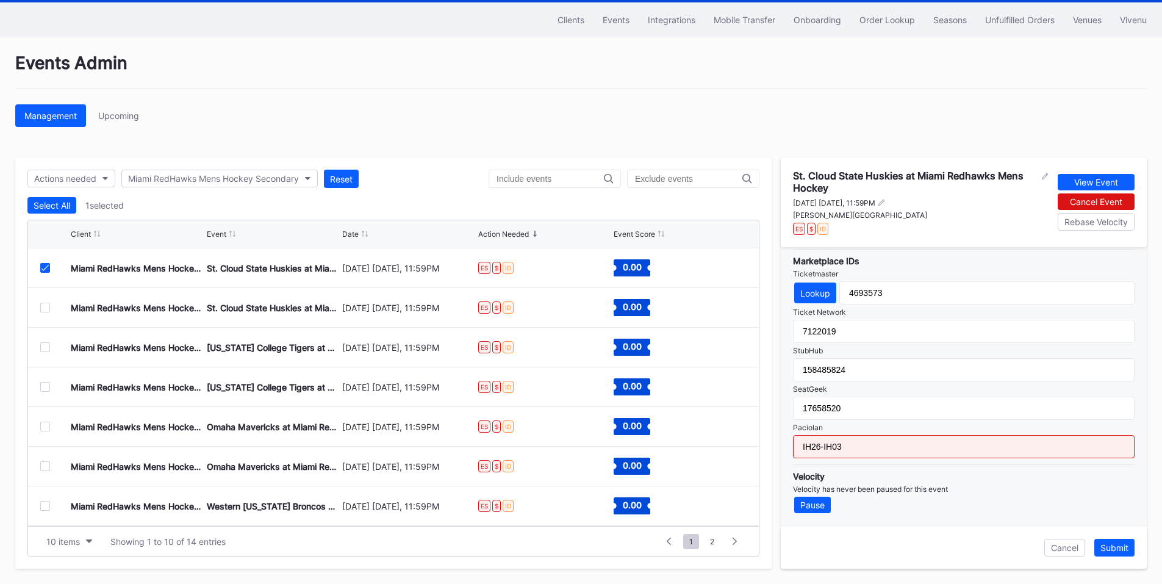
click at [880, 447] on input "IH26-IH03" at bounding box center [963, 446] width 341 height 23
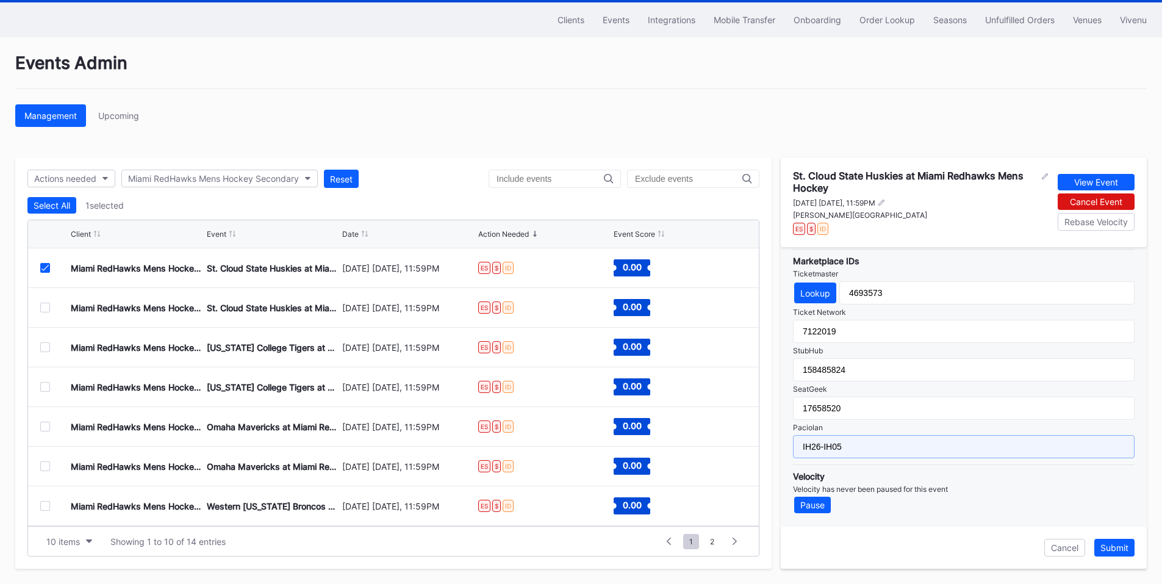
type input "IH26-IH05"
click at [975, 464] on div "Velocity Velocity has never been paused for this event Pause" at bounding box center [963, 488] width 341 height 49
click at [1112, 542] on div "Submit" at bounding box center [1114, 547] width 28 height 10
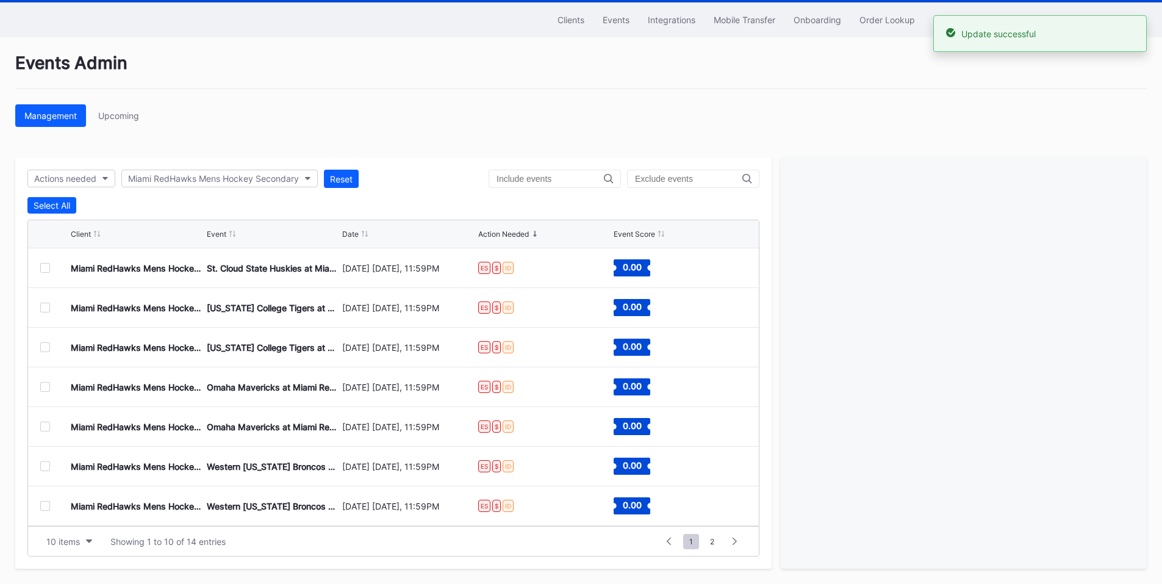
click at [44, 267] on div at bounding box center [45, 268] width 10 height 10
